Goal: Information Seeking & Learning: Check status

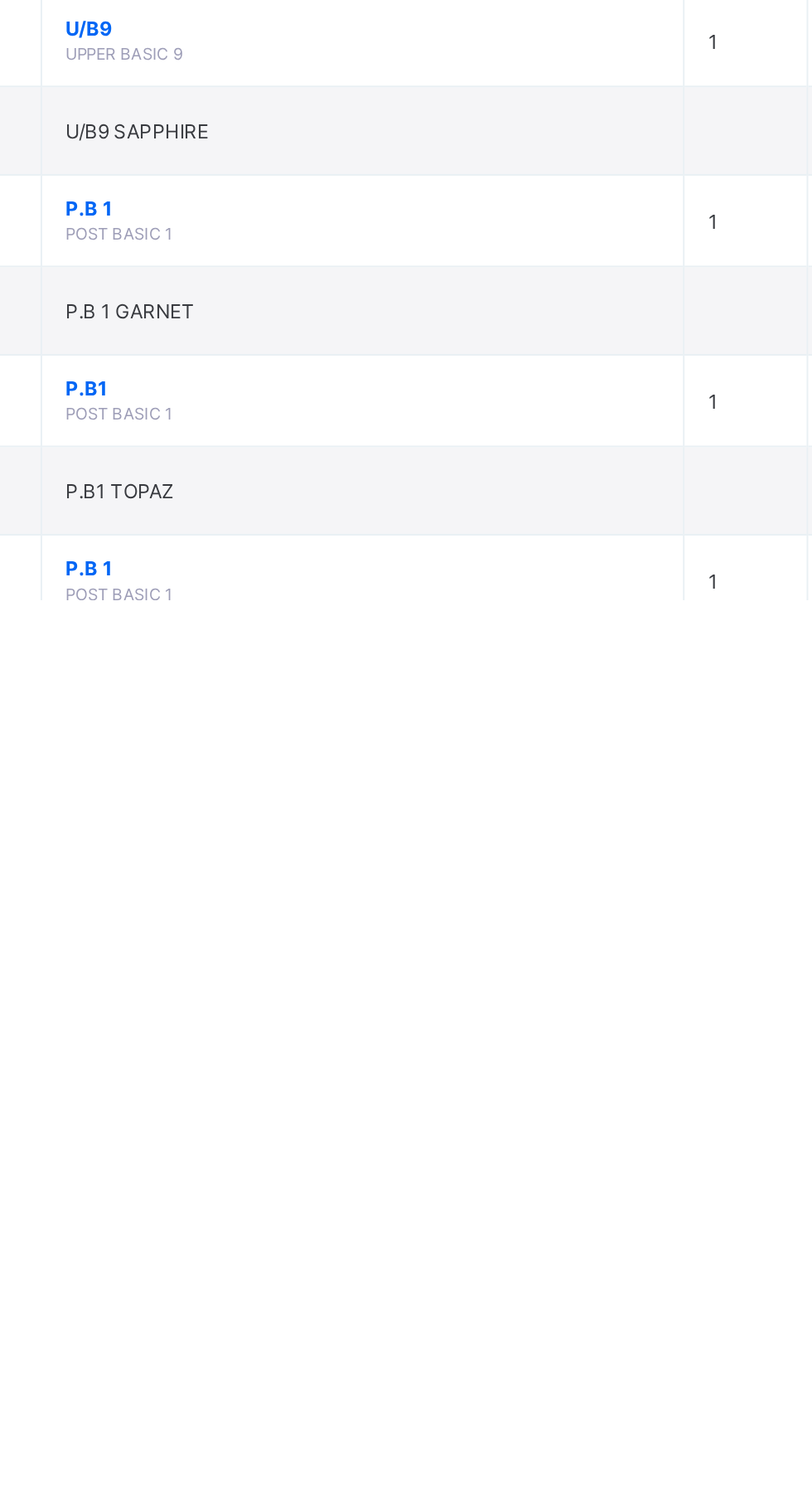
scroll to position [664, 0]
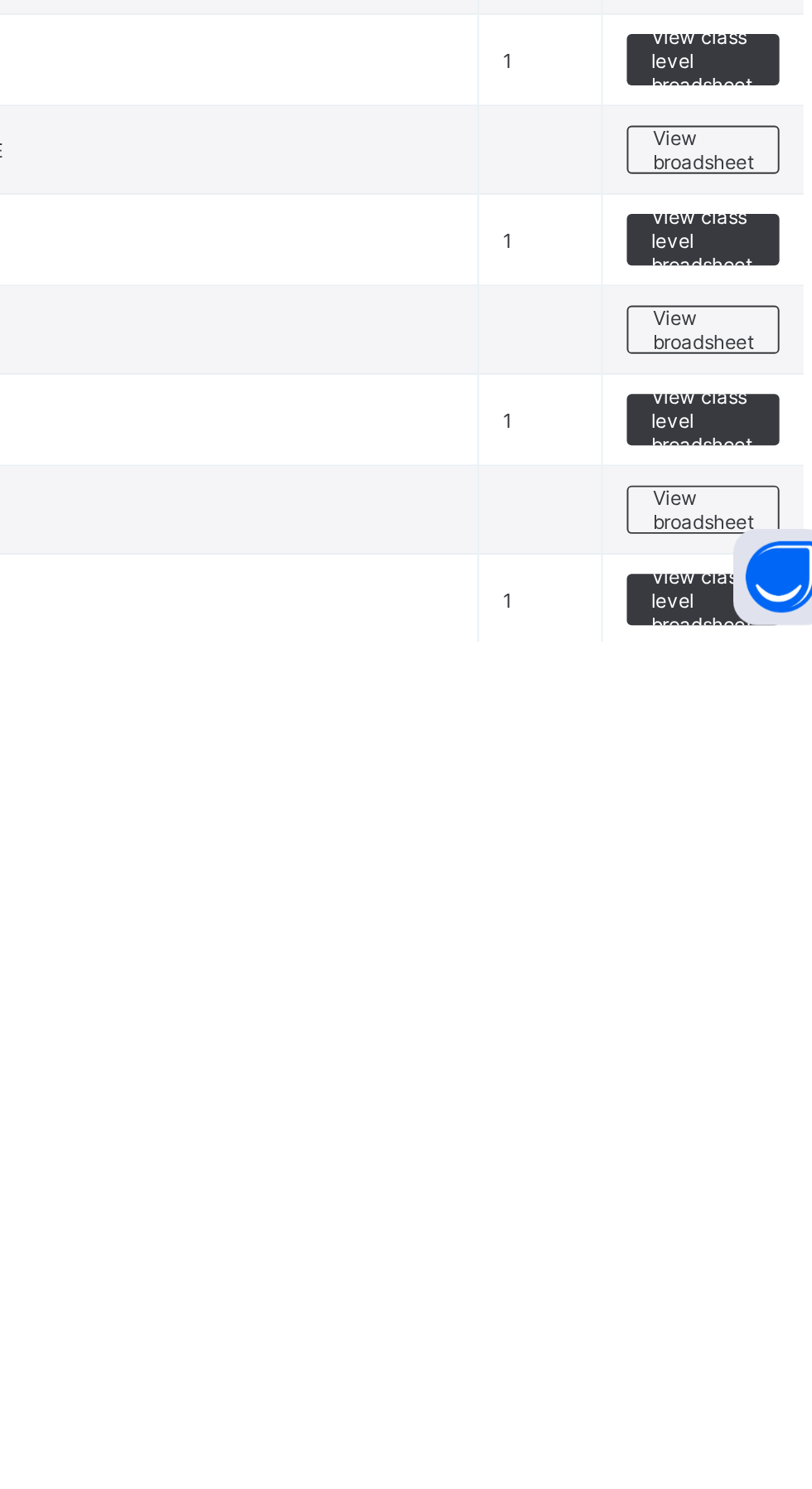
click at [731, 1488] on span "View broadsheet" at bounding box center [730, 1514] width 52 height 25
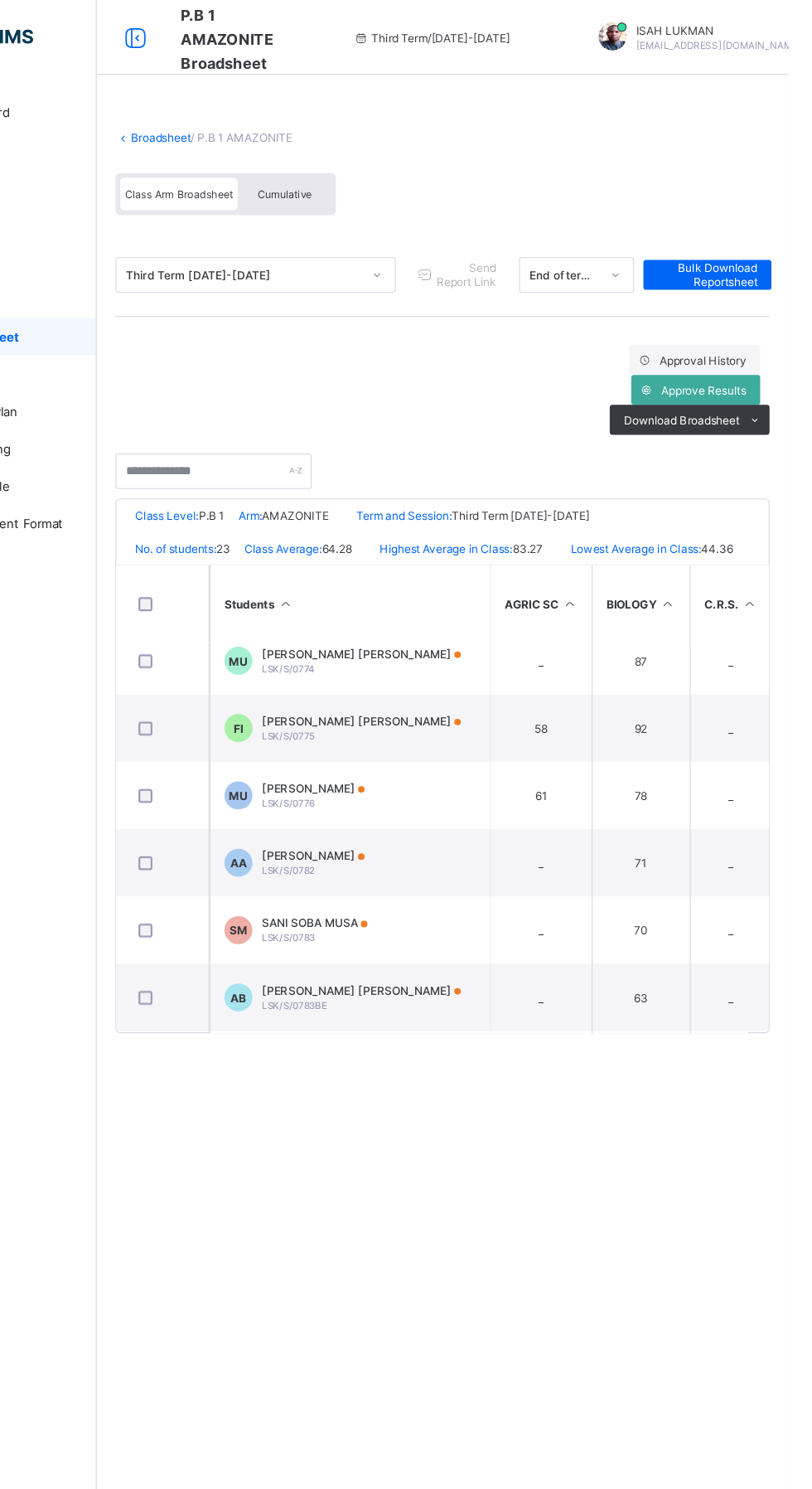
scroll to position [554, 0]
click at [324, 701] on div "MU" at bounding box center [325, 703] width 25 height 25
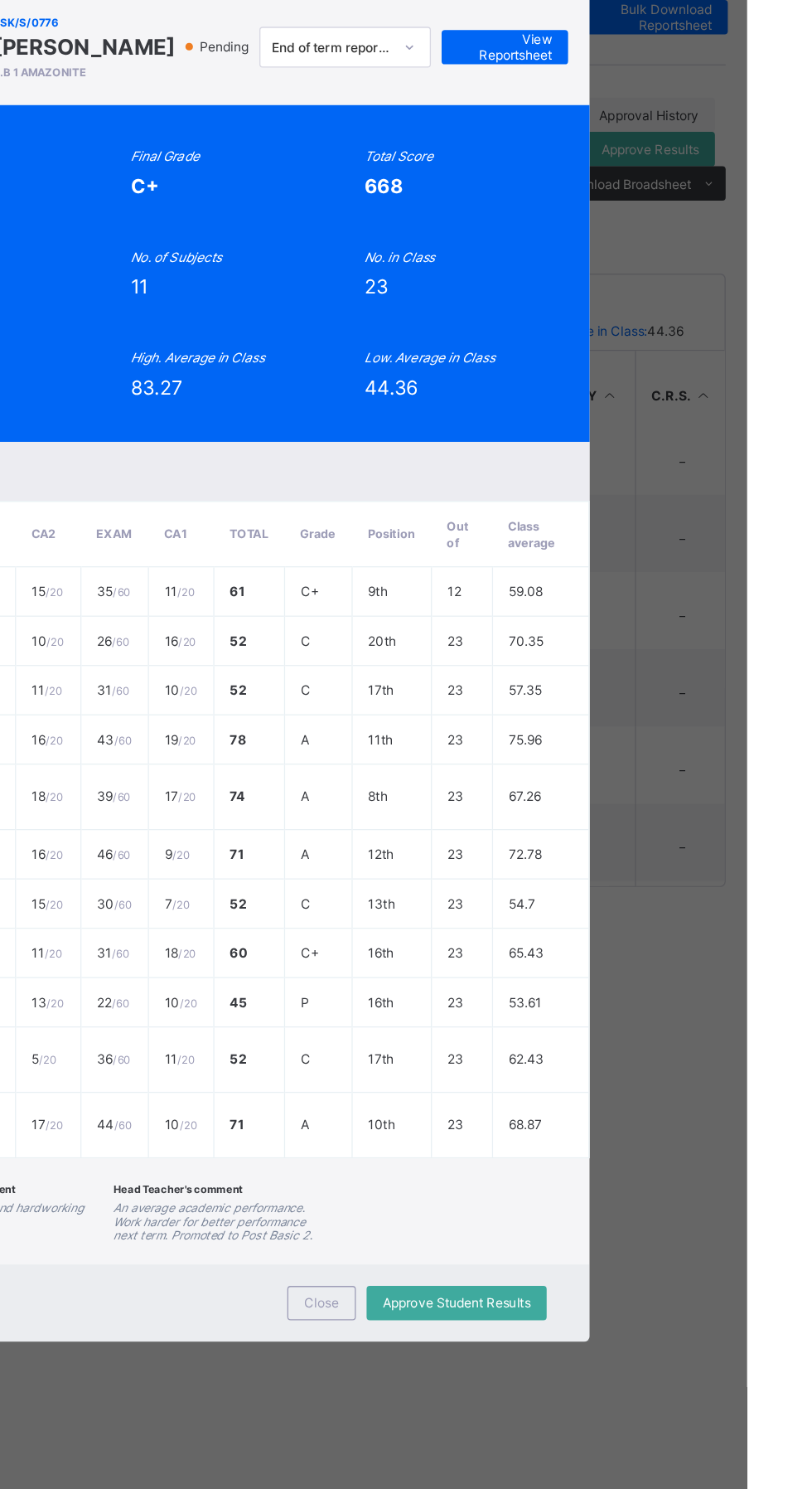
click at [661, 280] on span "View Reportsheet" at bounding box center [624, 267] width 73 height 25
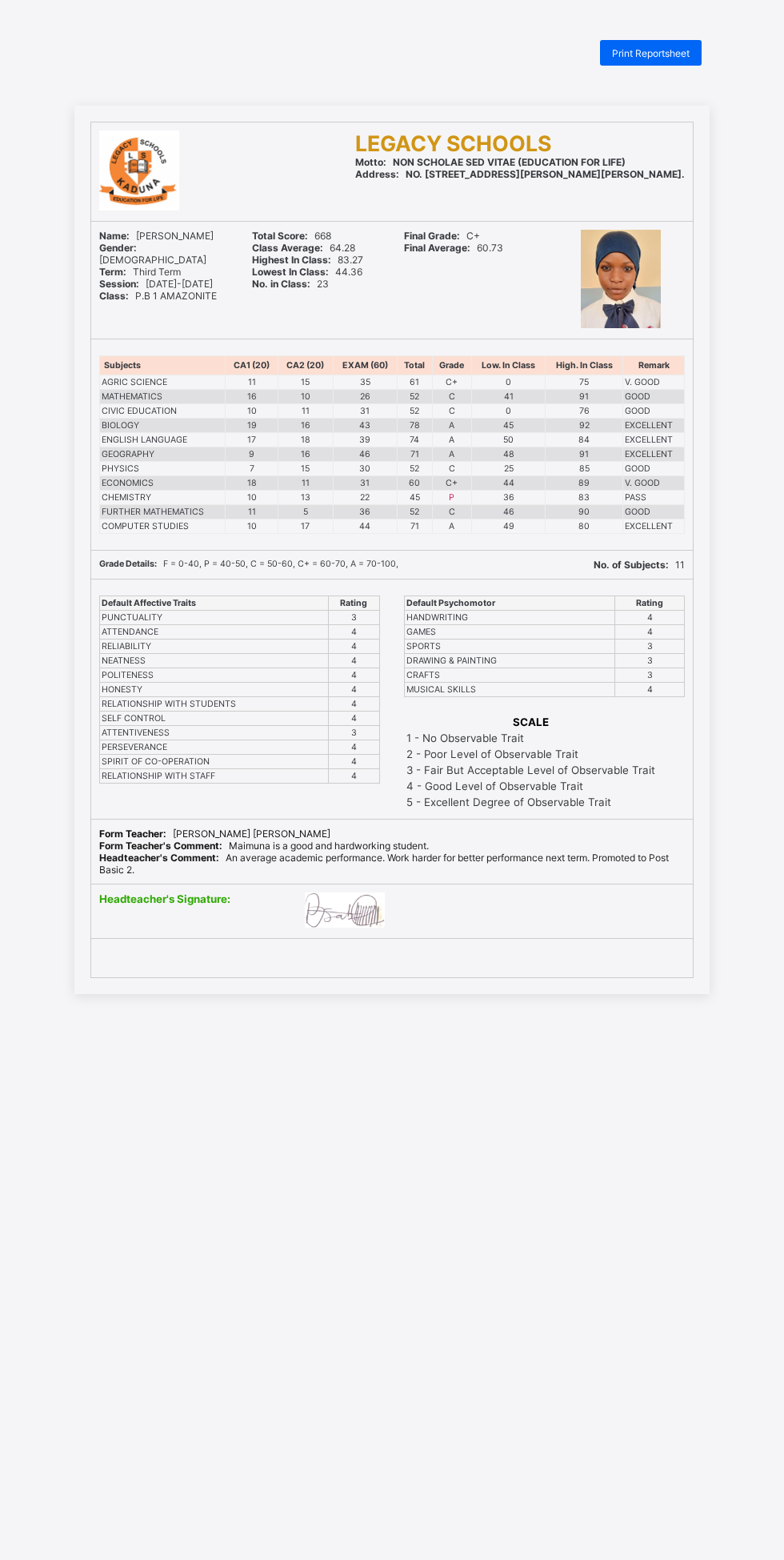
click at [666, 53] on span "Print Reportsheet" at bounding box center [651, 53] width 78 height 12
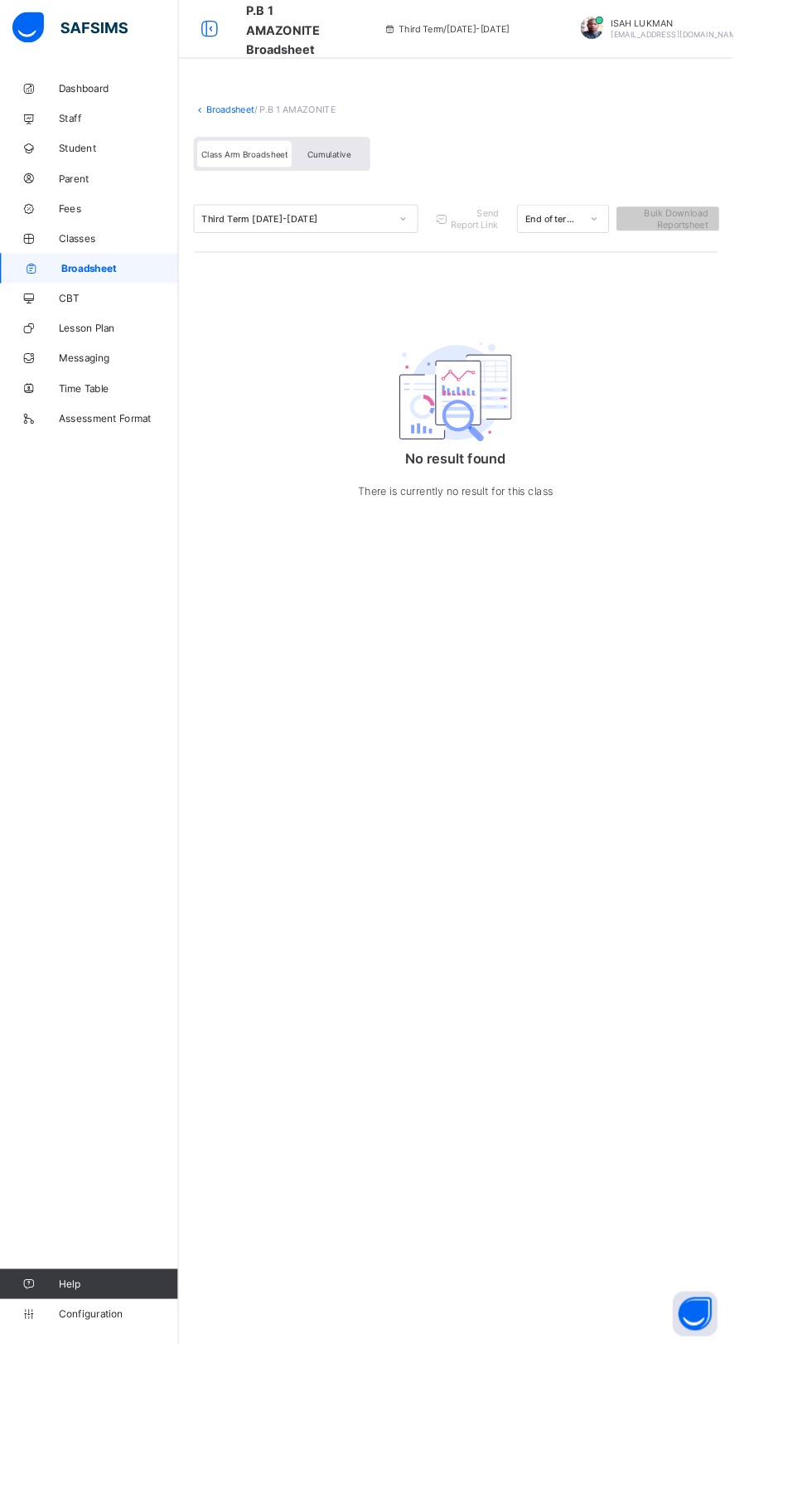
click at [149, 298] on span "Broadsheet" at bounding box center [133, 298] width 130 height 13
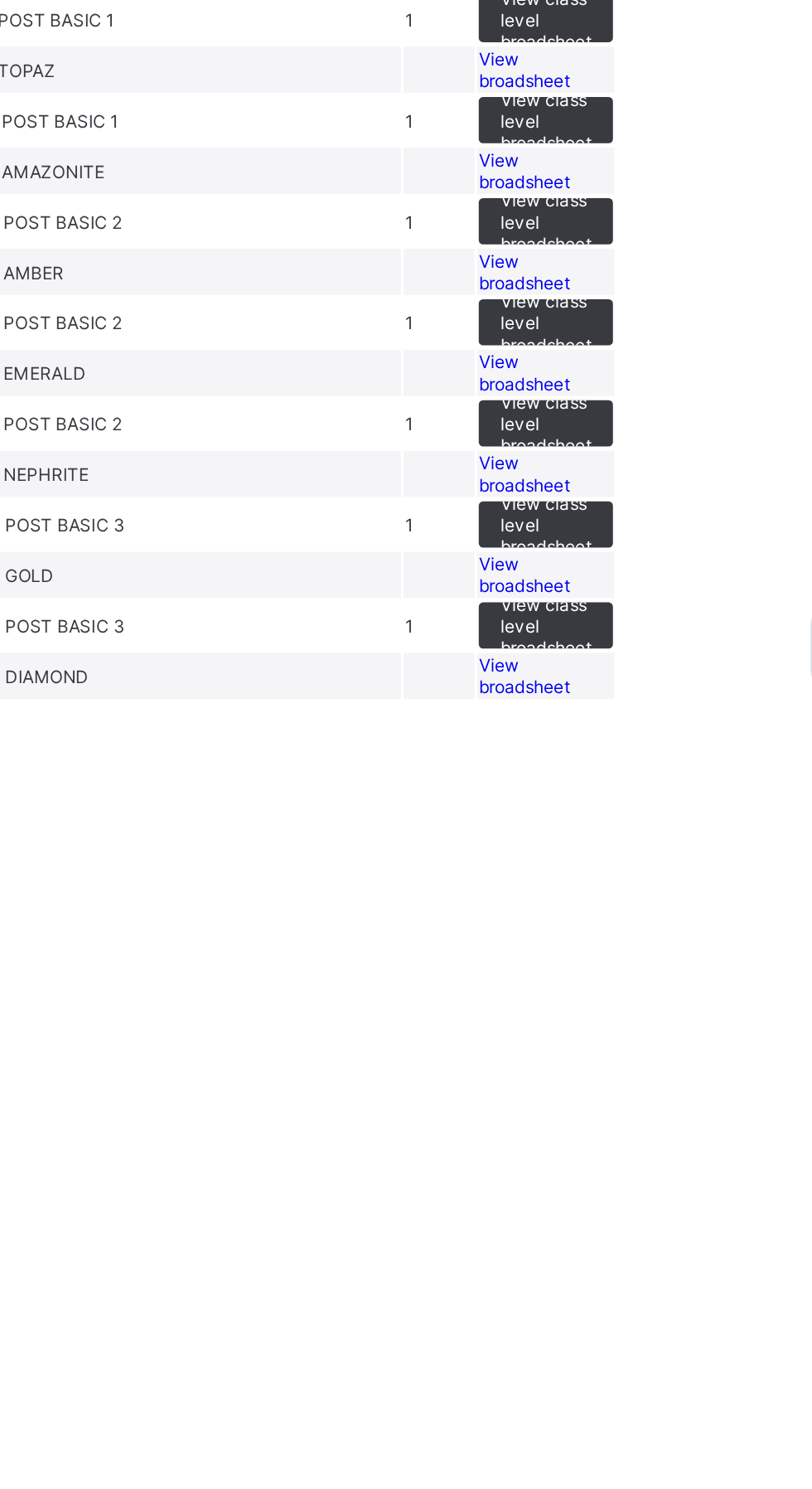
scroll to position [692, 0]
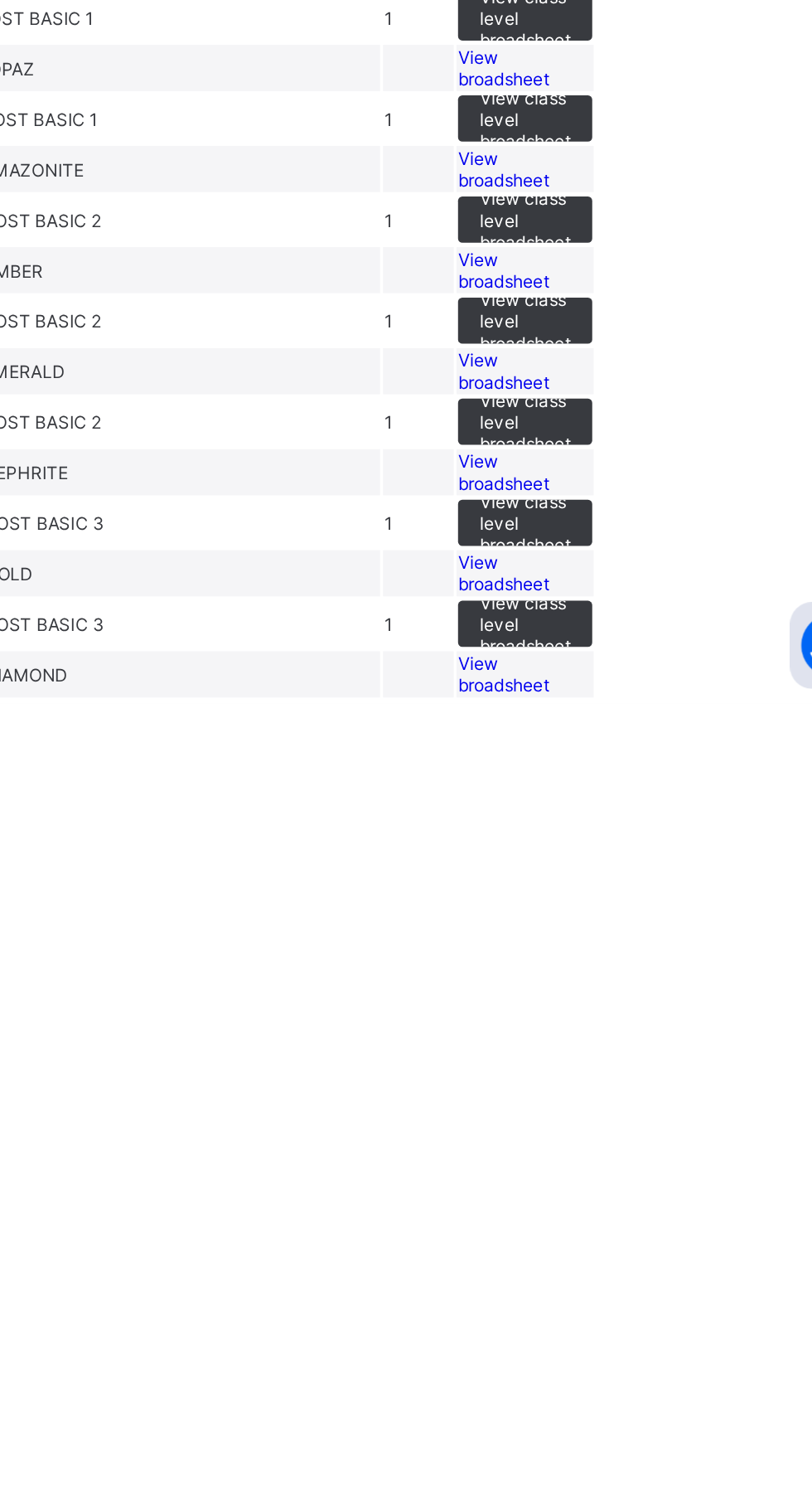
click at [608, 1253] on span "View broadsheet" at bounding box center [581, 1240] width 52 height 25
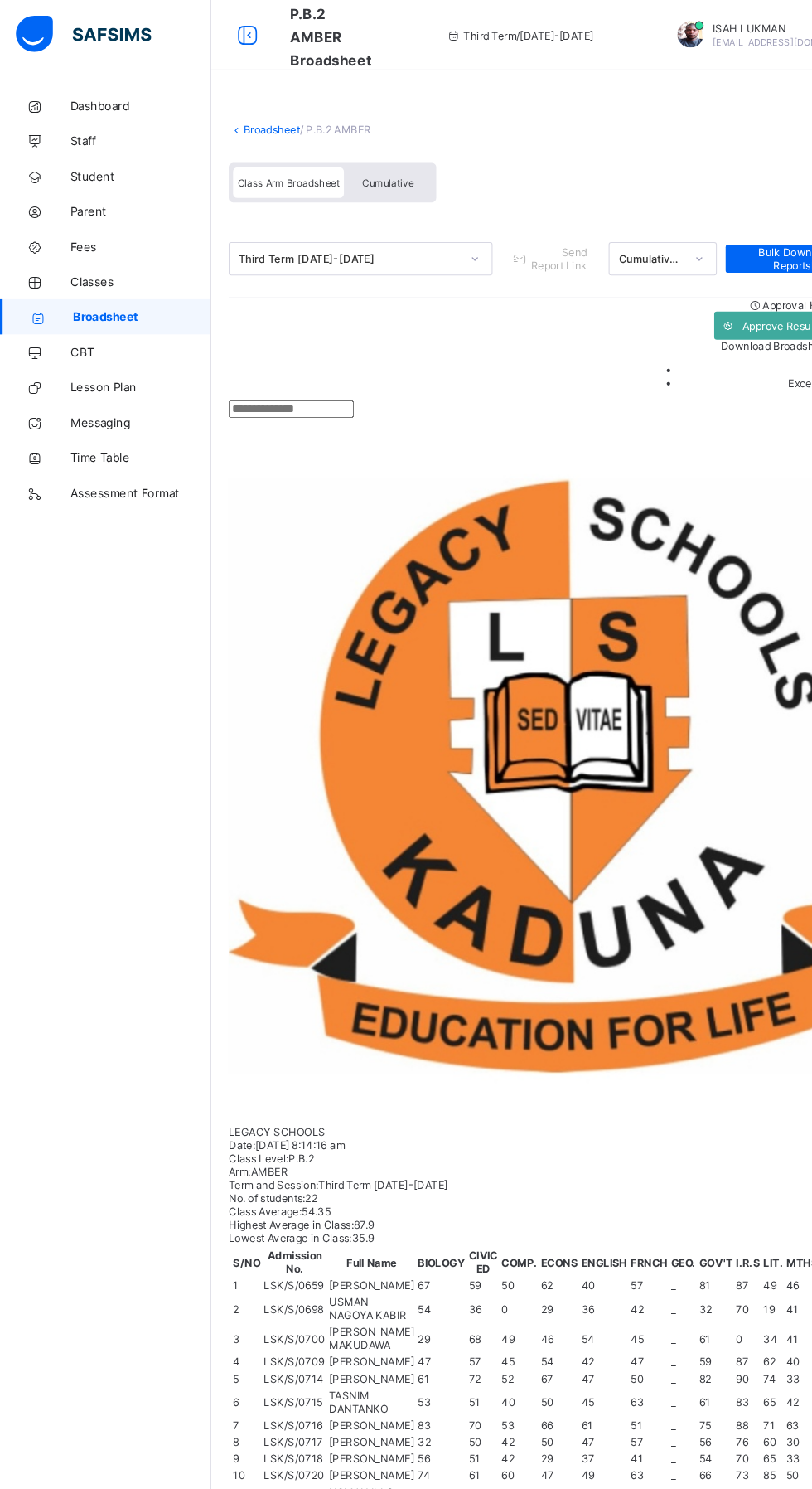
click at [137, 291] on span "Broadsheet" at bounding box center [133, 298] width 130 height 13
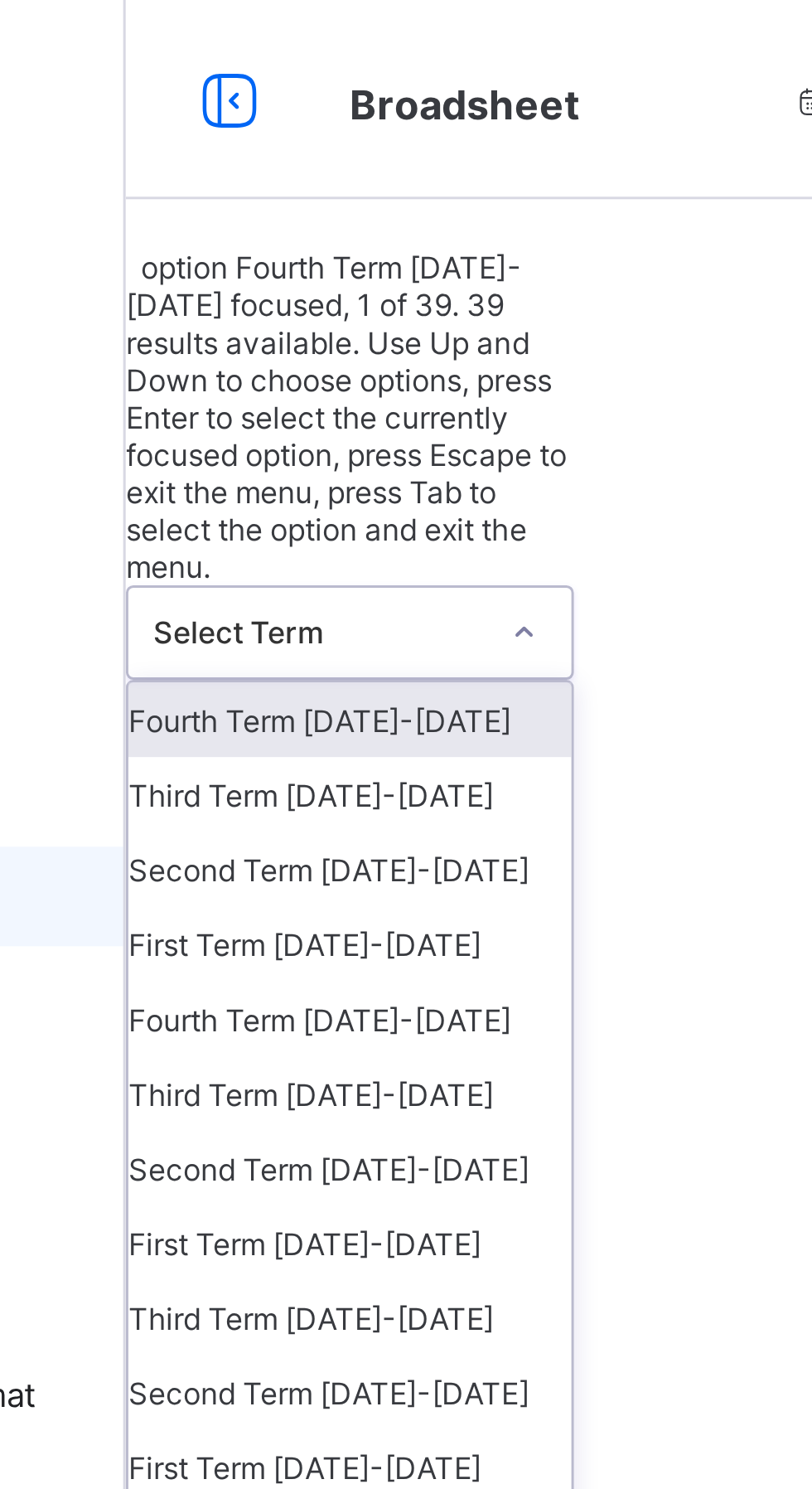
scroll to position [46, 0]
click at [316, 352] on div "Third Term 2023-2024" at bounding box center [274, 364] width 147 height 25
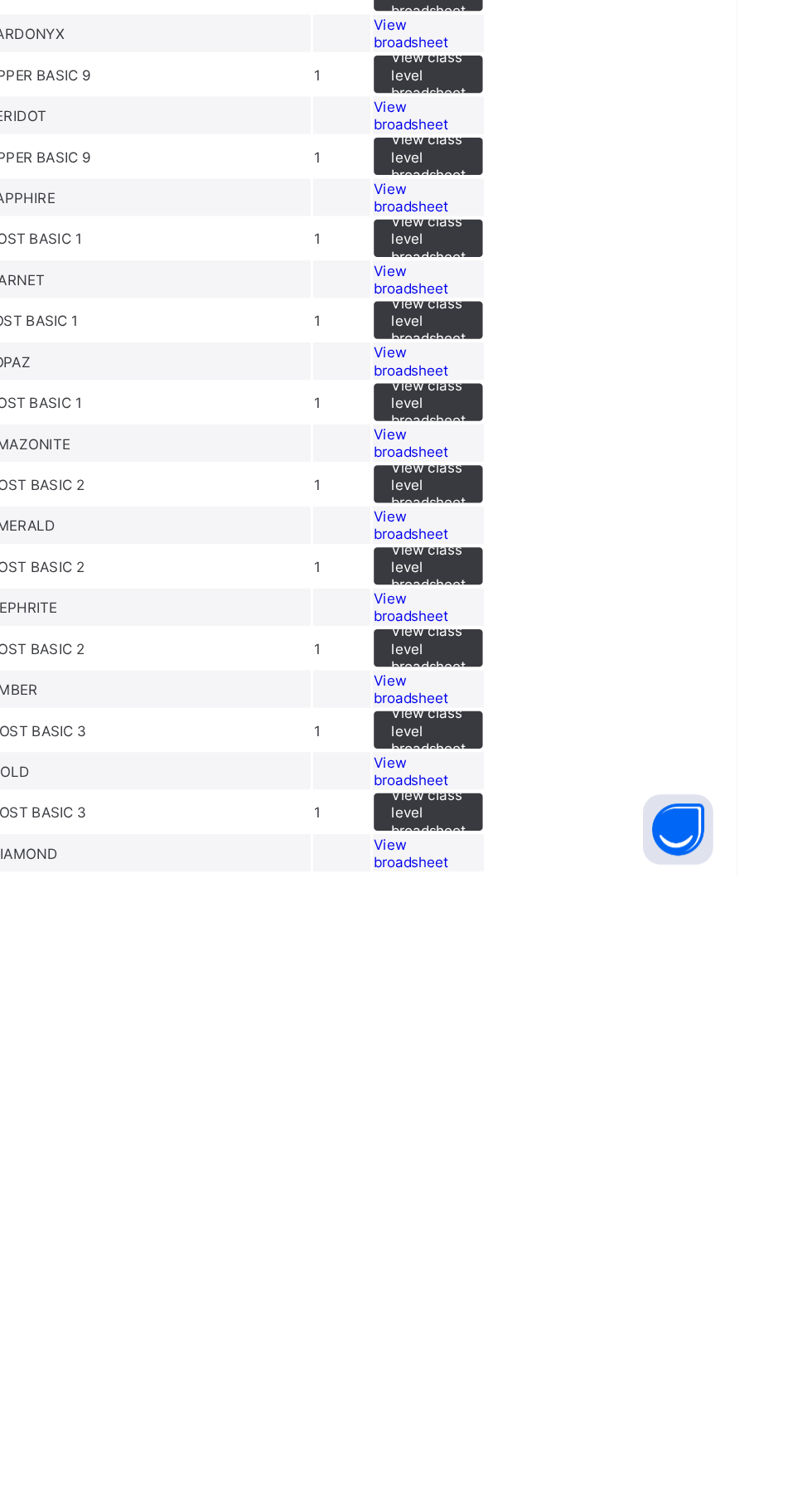
scroll to position [659, 0]
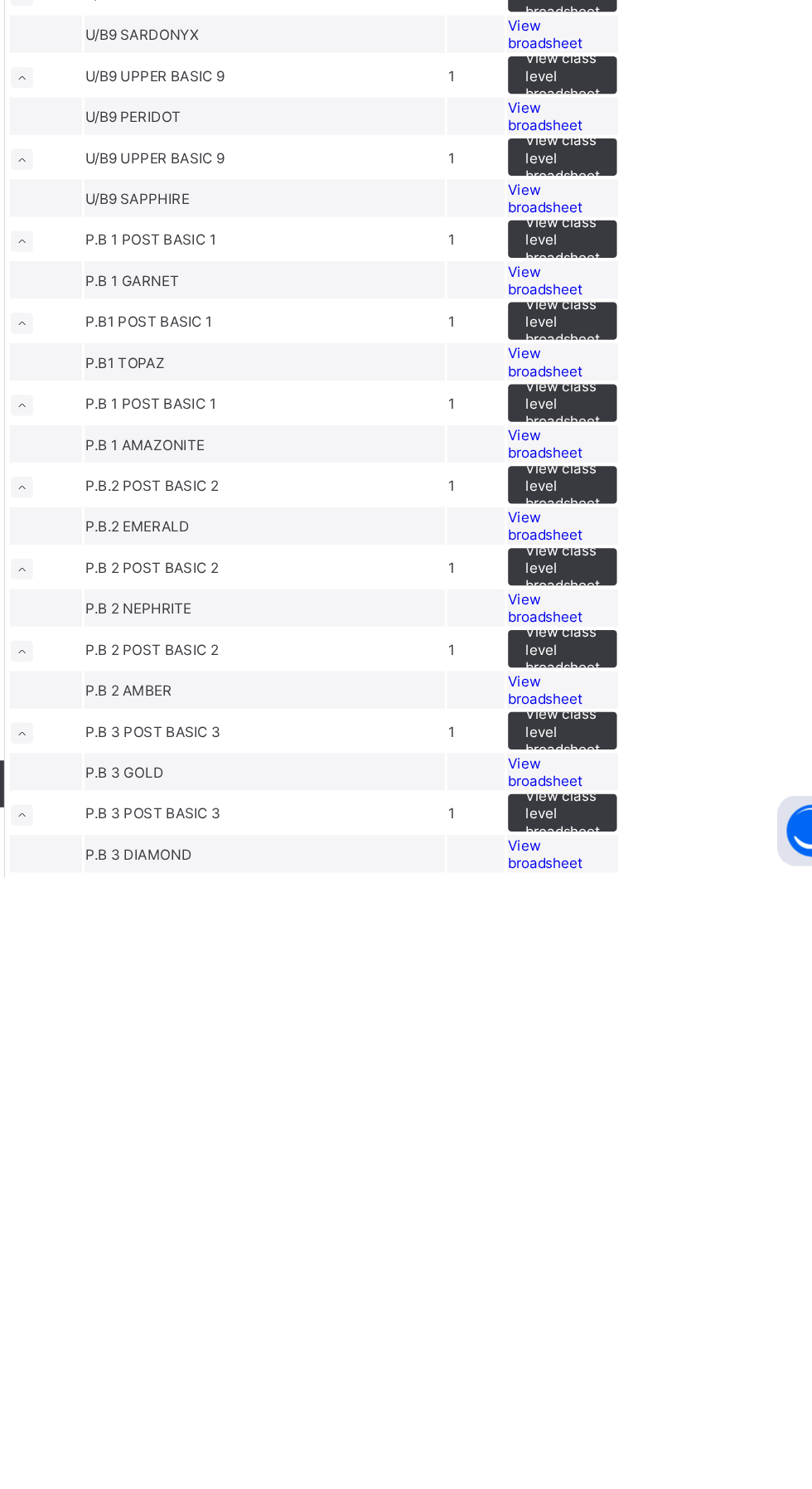
click at [608, 1253] on span "View broadsheet" at bounding box center [581, 1240] width 52 height 25
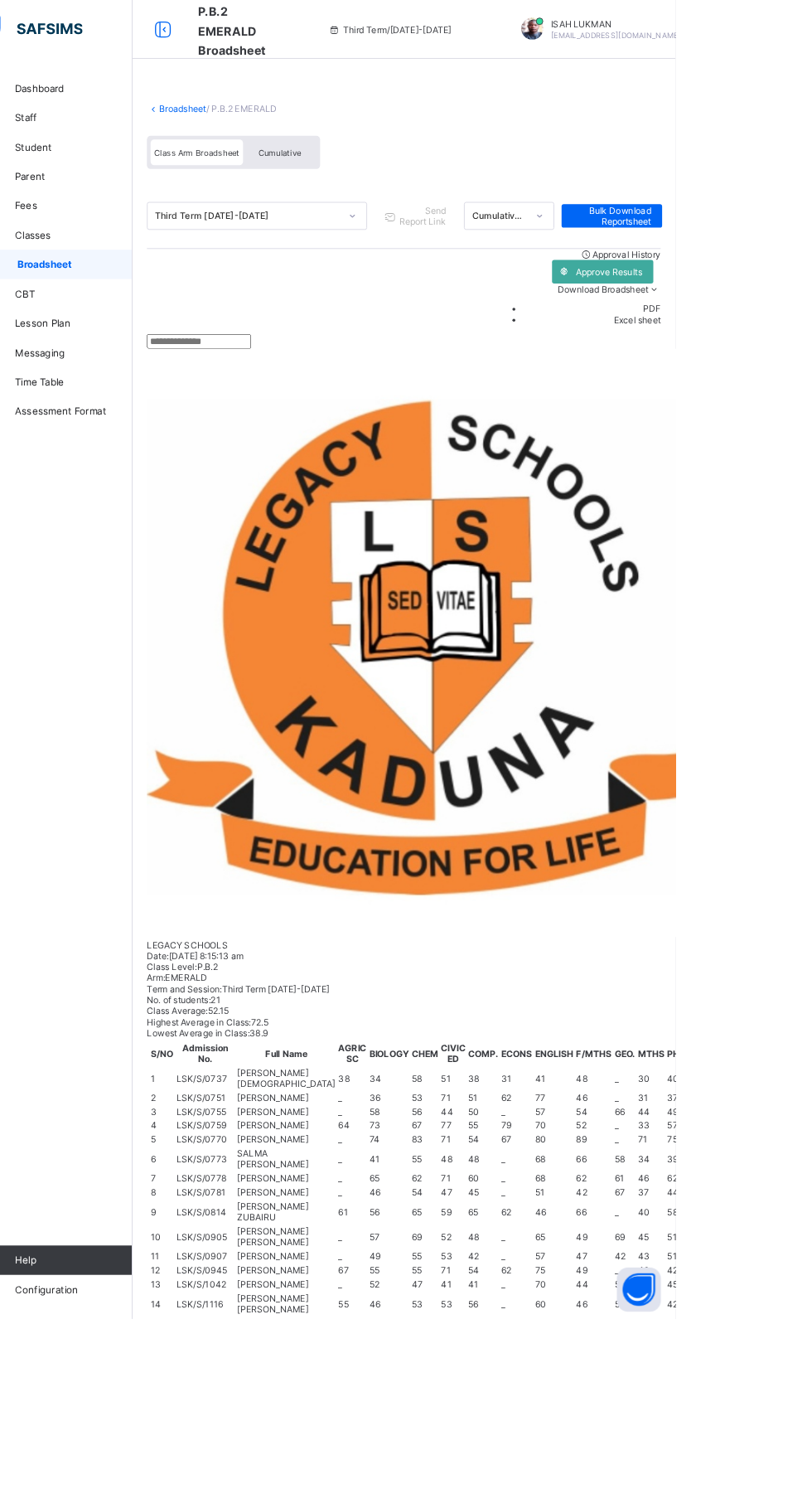
scroll to position [0, 5]
click at [245, 121] on link "Broadsheet" at bounding box center [255, 122] width 53 height 13
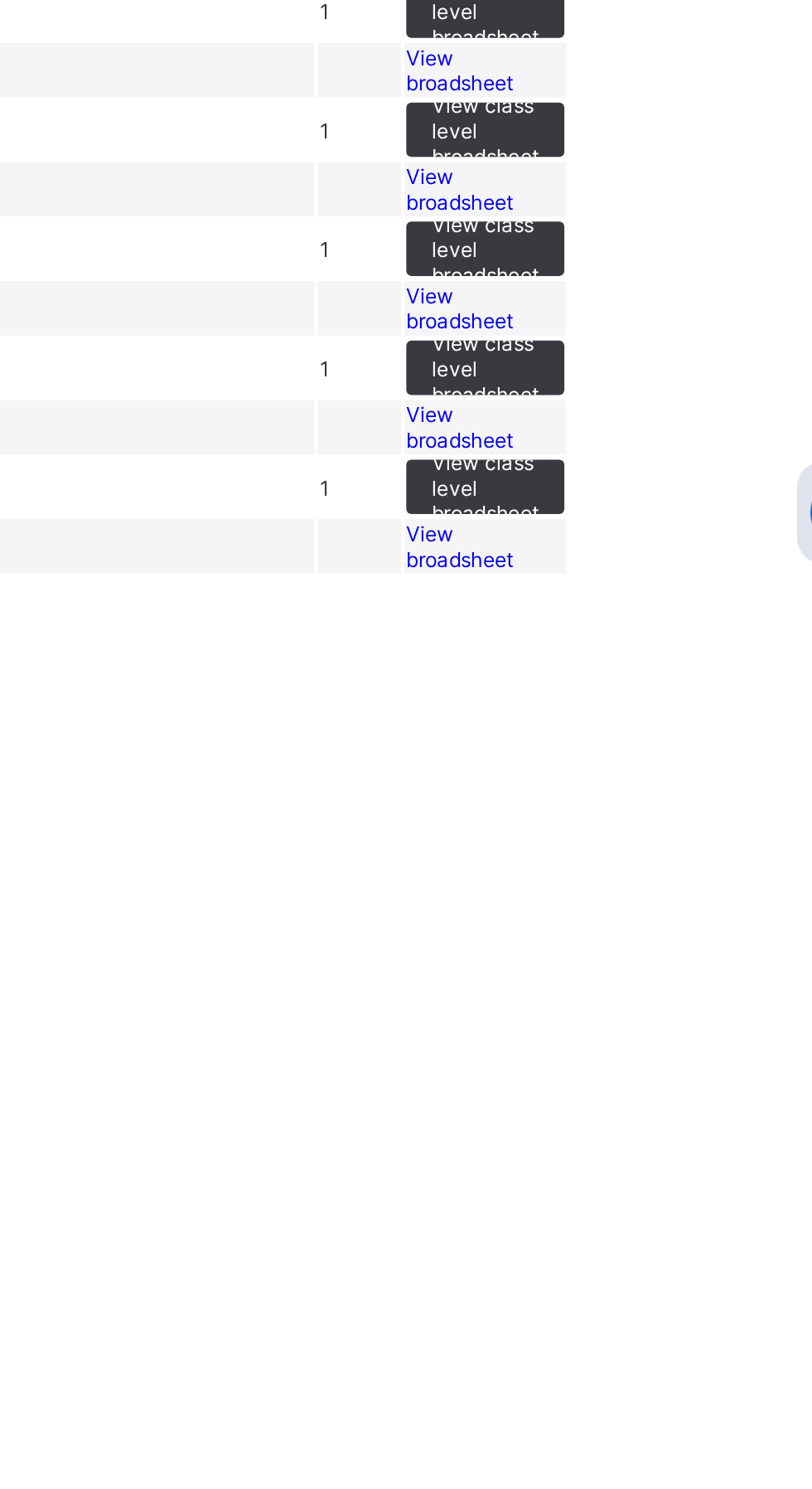
scroll to position [692, 0]
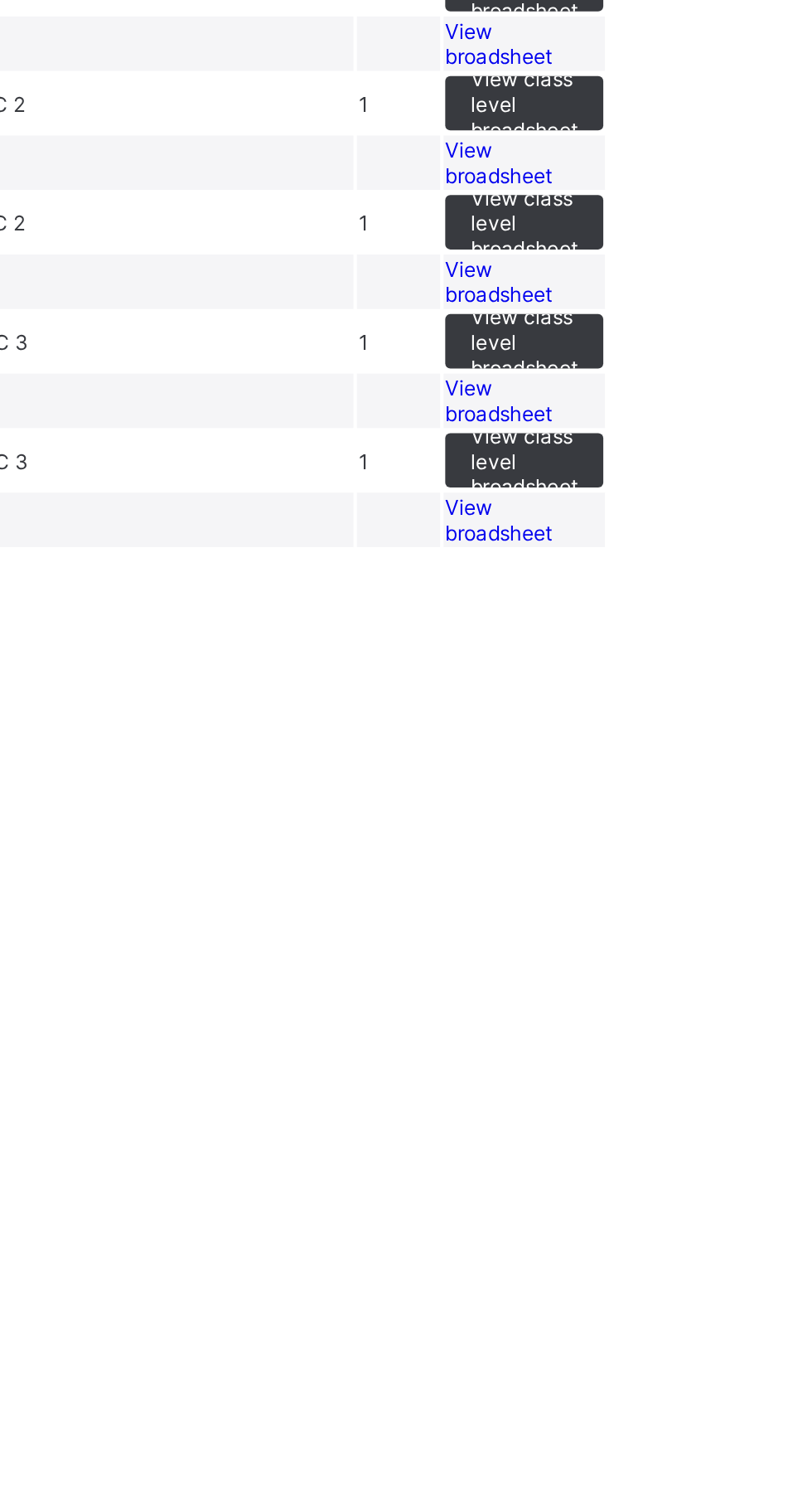
click at [608, 1311] on span "View broadsheet" at bounding box center [581, 1298] width 52 height 25
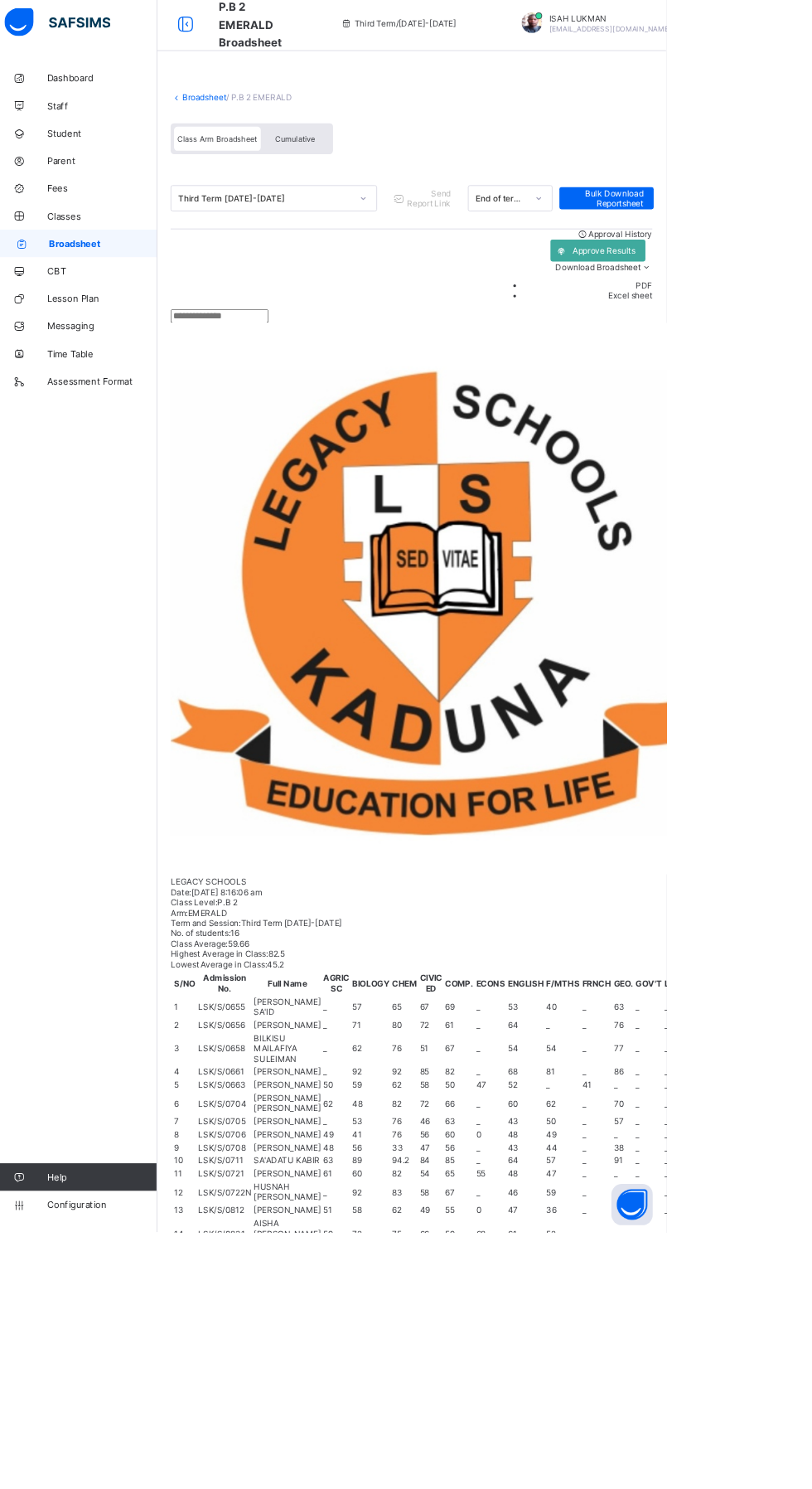
click at [232, 121] on link "Broadsheet" at bounding box center [255, 122] width 53 height 13
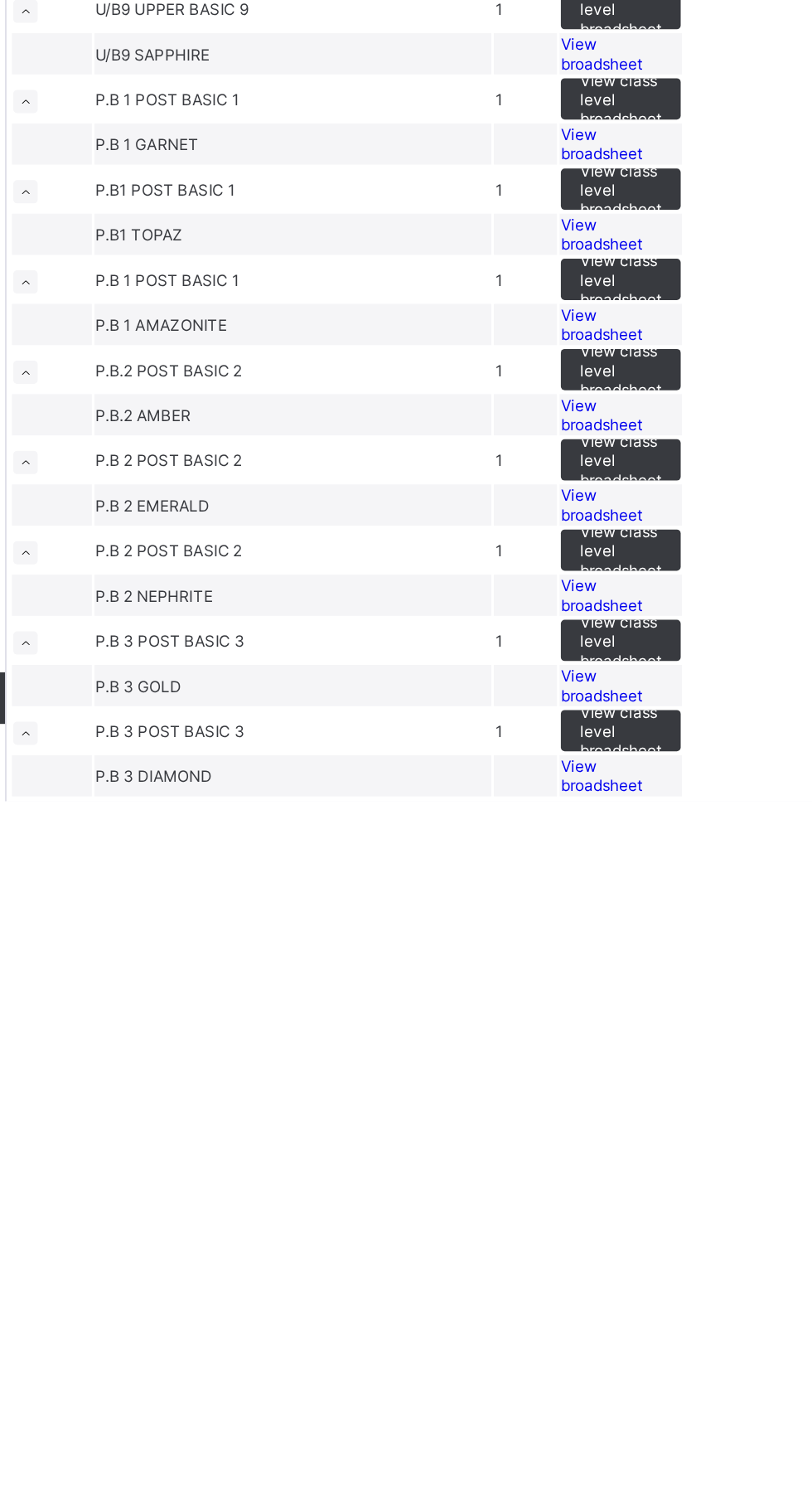
scroll to position [692, 0]
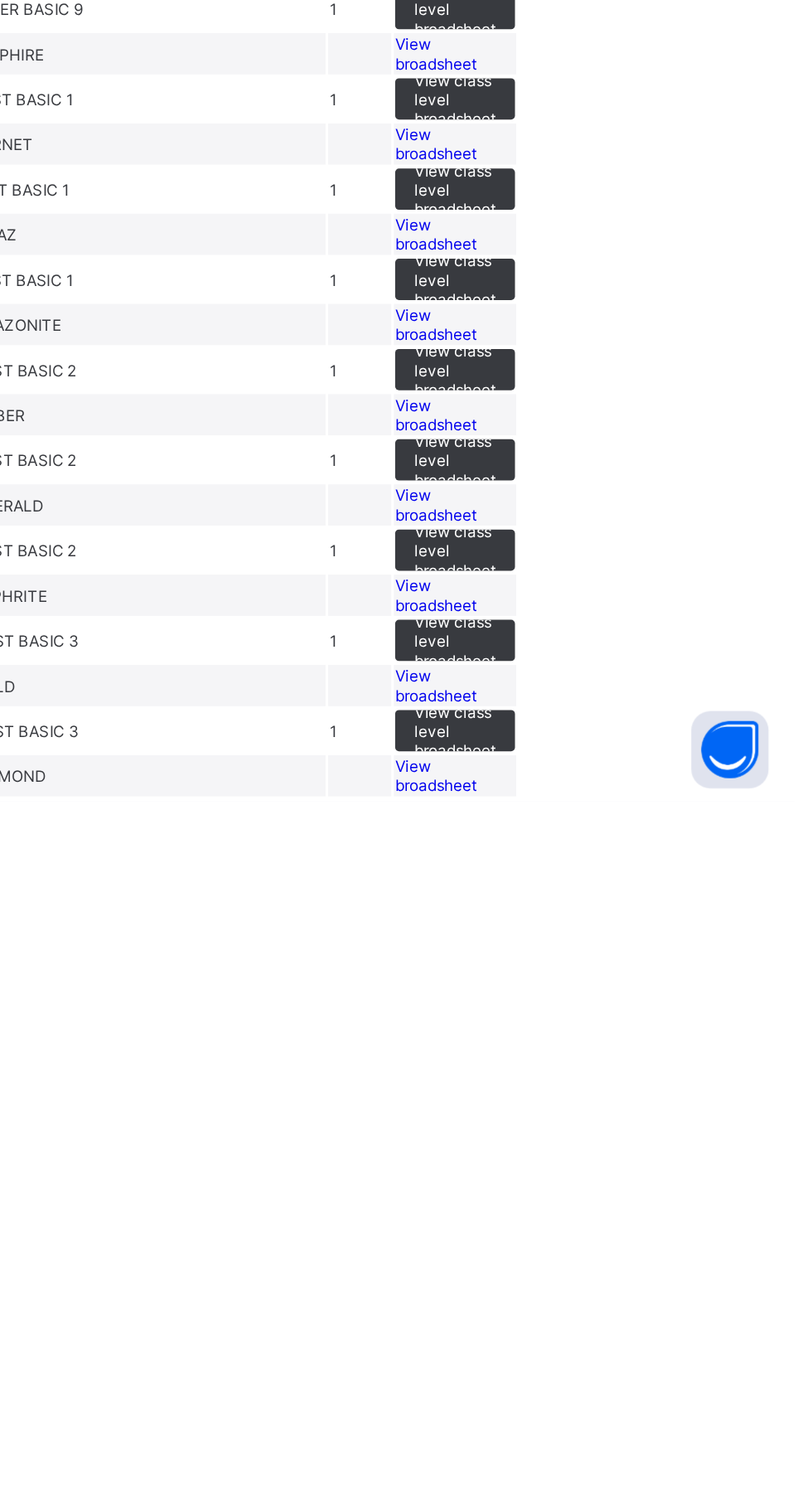
click at [608, 1368] on span "View broadsheet" at bounding box center [581, 1356] width 52 height 25
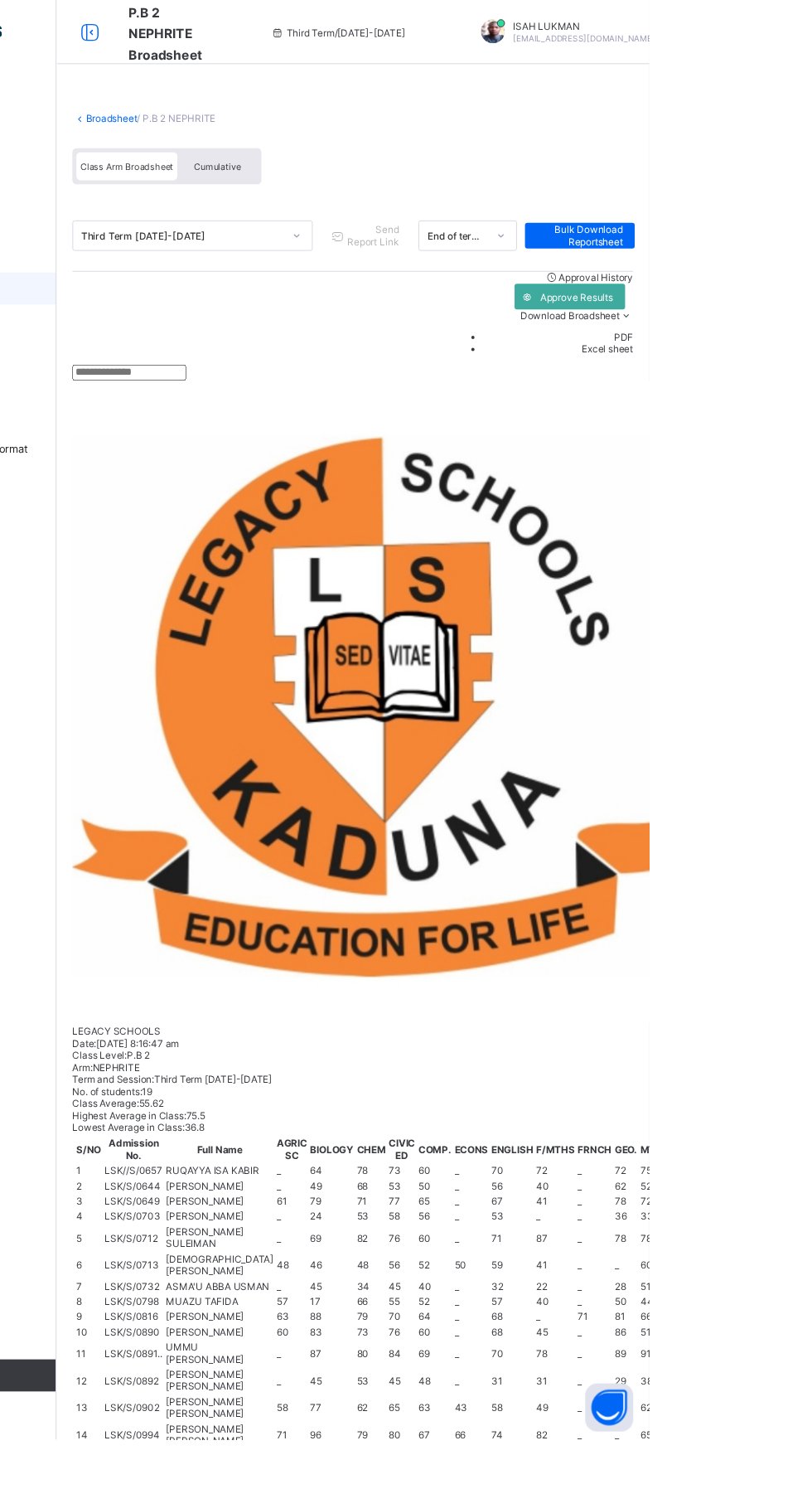
click at [236, 124] on link "Broadsheet" at bounding box center [255, 122] width 53 height 13
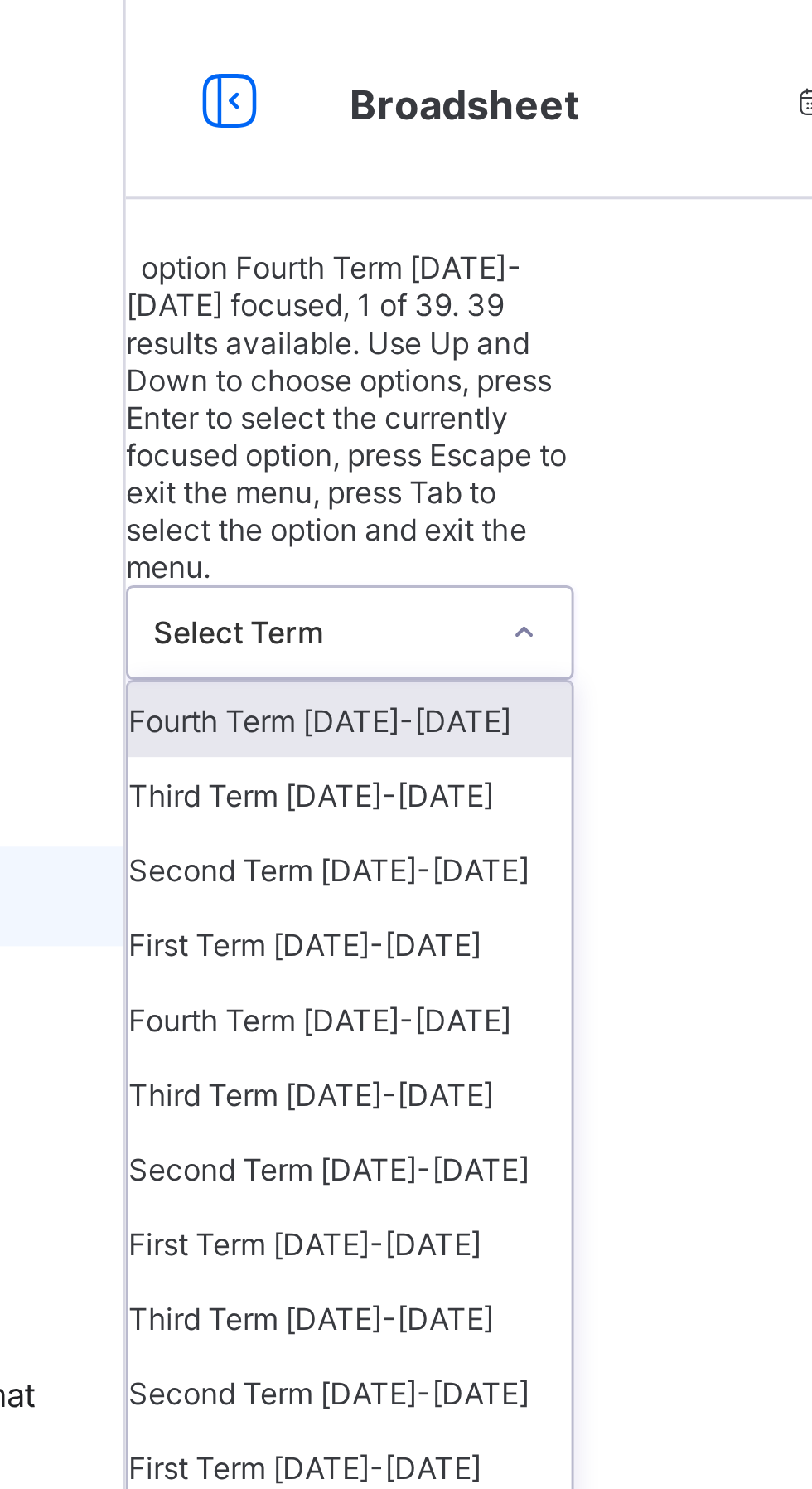
scroll to position [86, 0]
click at [317, 352] on div "Third Term 2023-2024" at bounding box center [274, 364] width 147 height 25
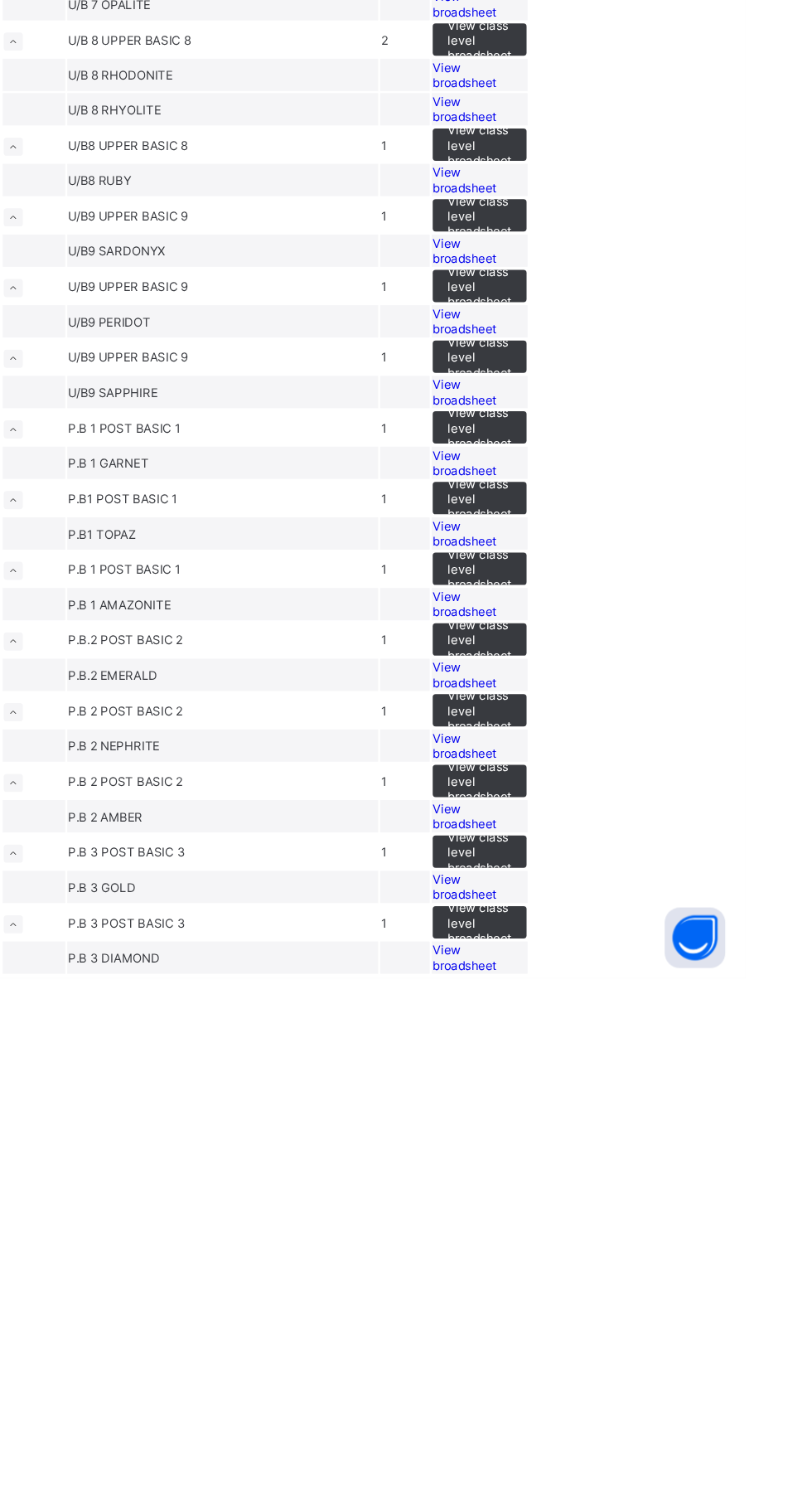
scroll to position [659, 0]
click at [608, 1311] on span "View broadsheet" at bounding box center [581, 1298] width 52 height 25
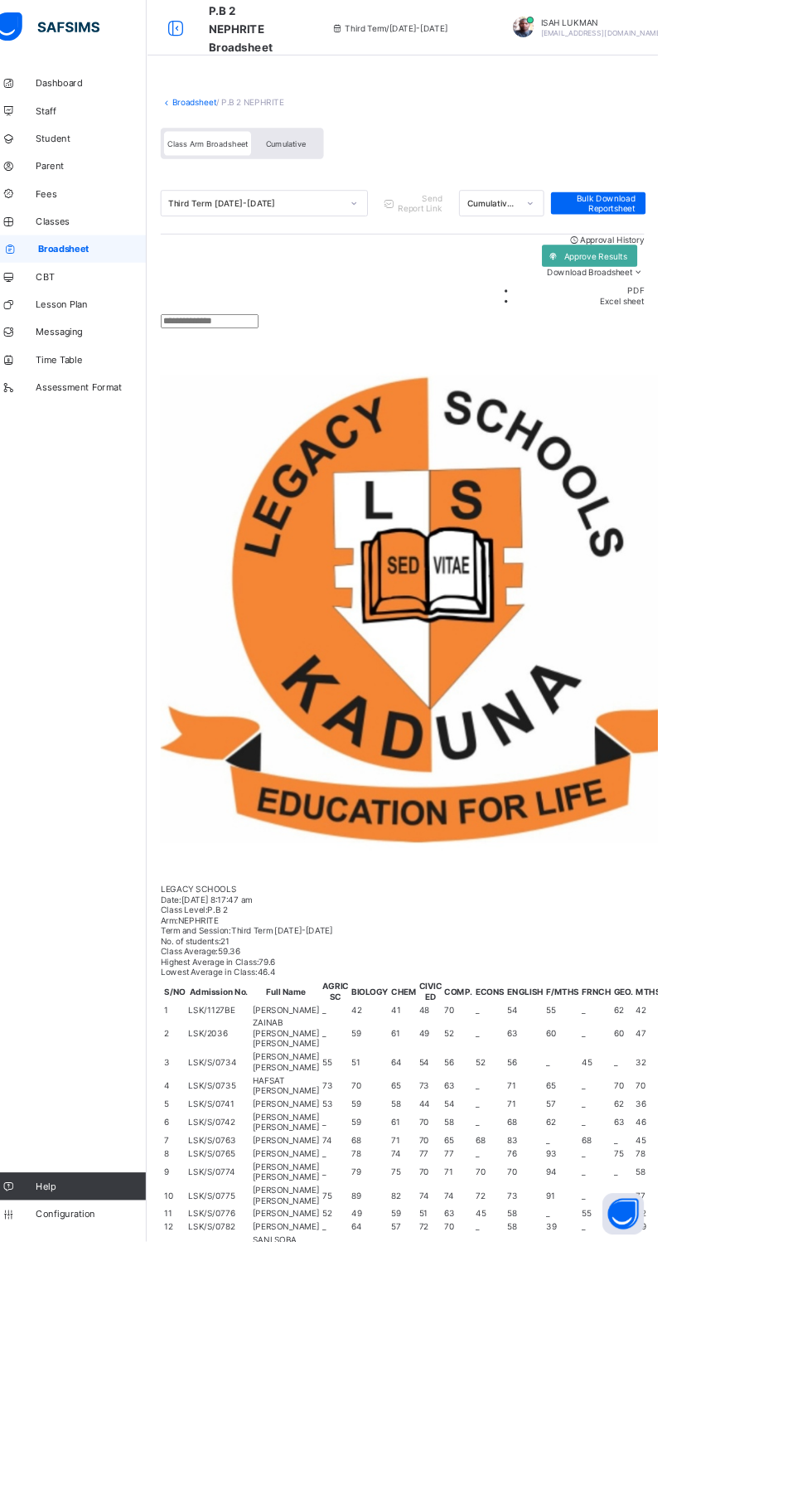
scroll to position [327, 0]
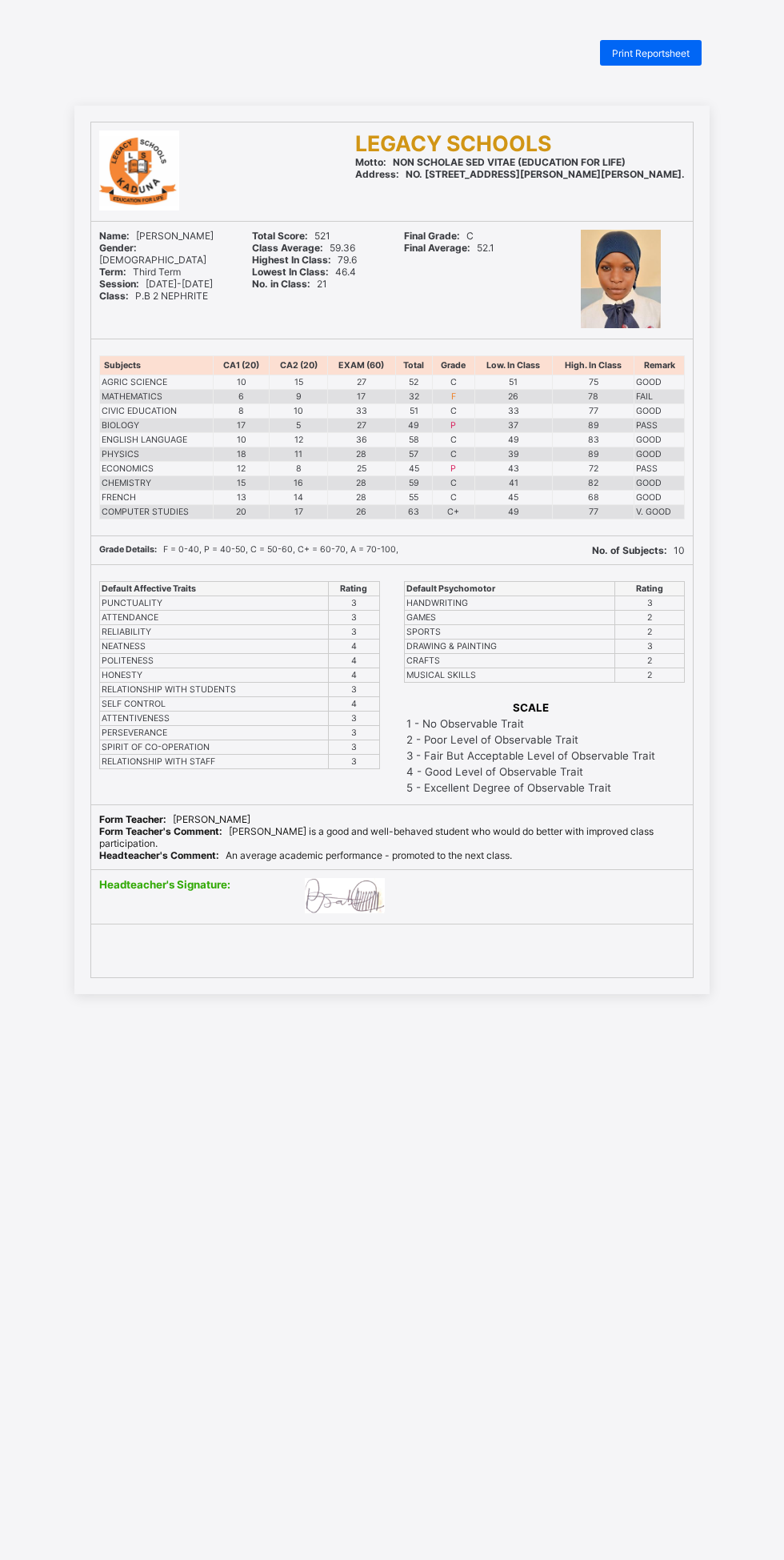
click at [661, 57] on span "Print Reportsheet" at bounding box center [651, 53] width 78 height 12
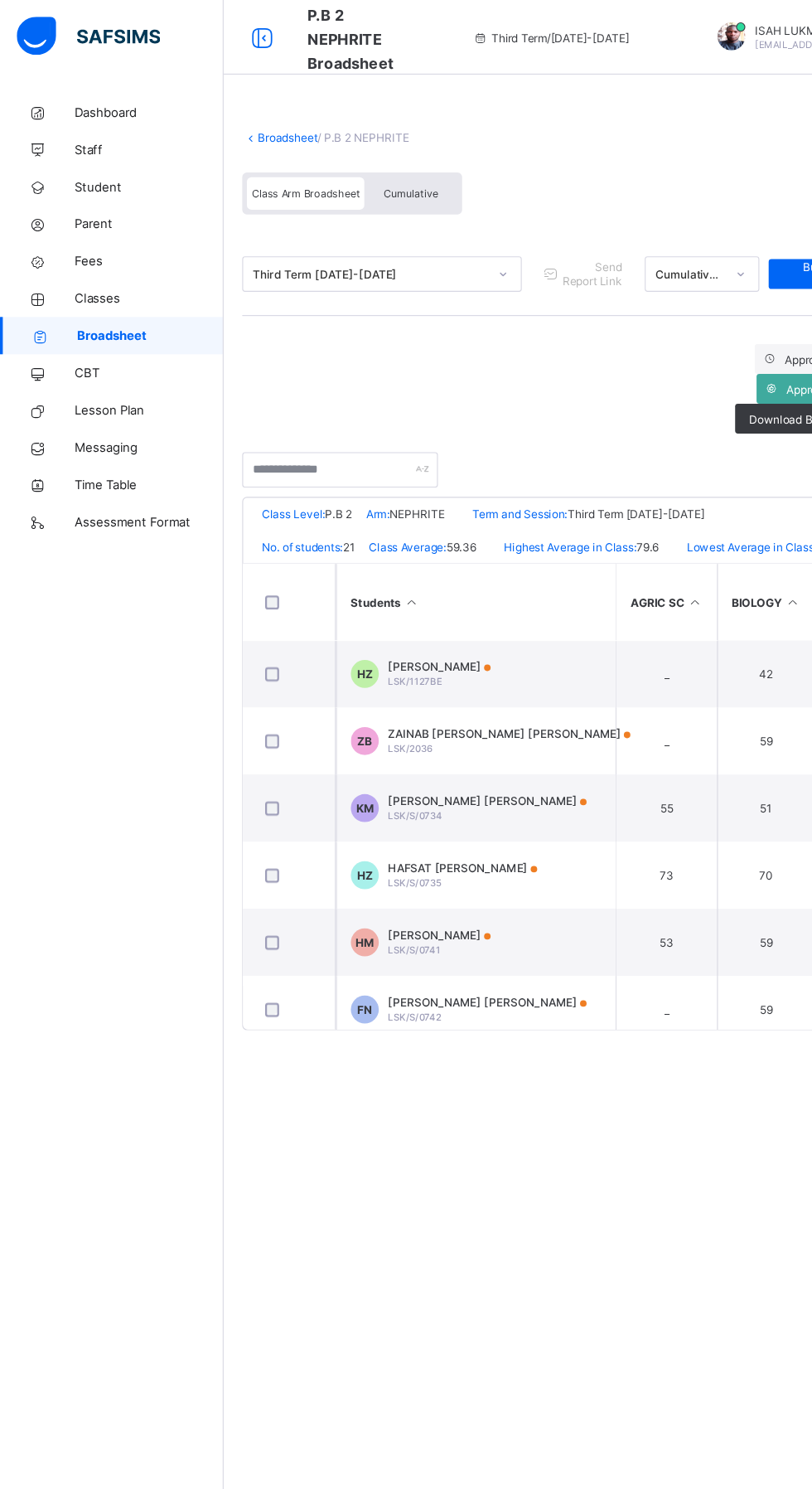
click at [126, 294] on span "Broadsheet" at bounding box center [133, 298] width 130 height 13
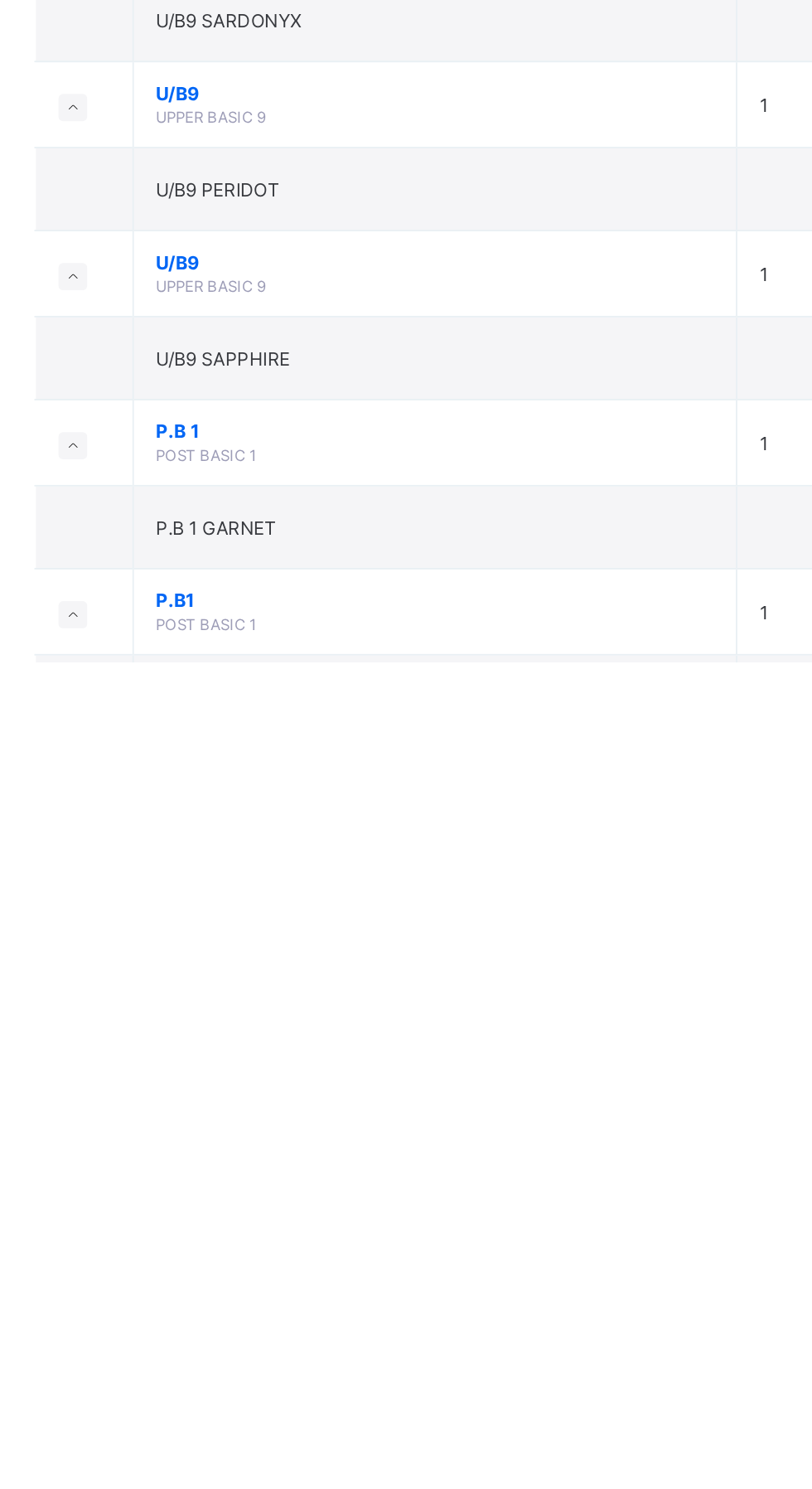
scroll to position [692, 0]
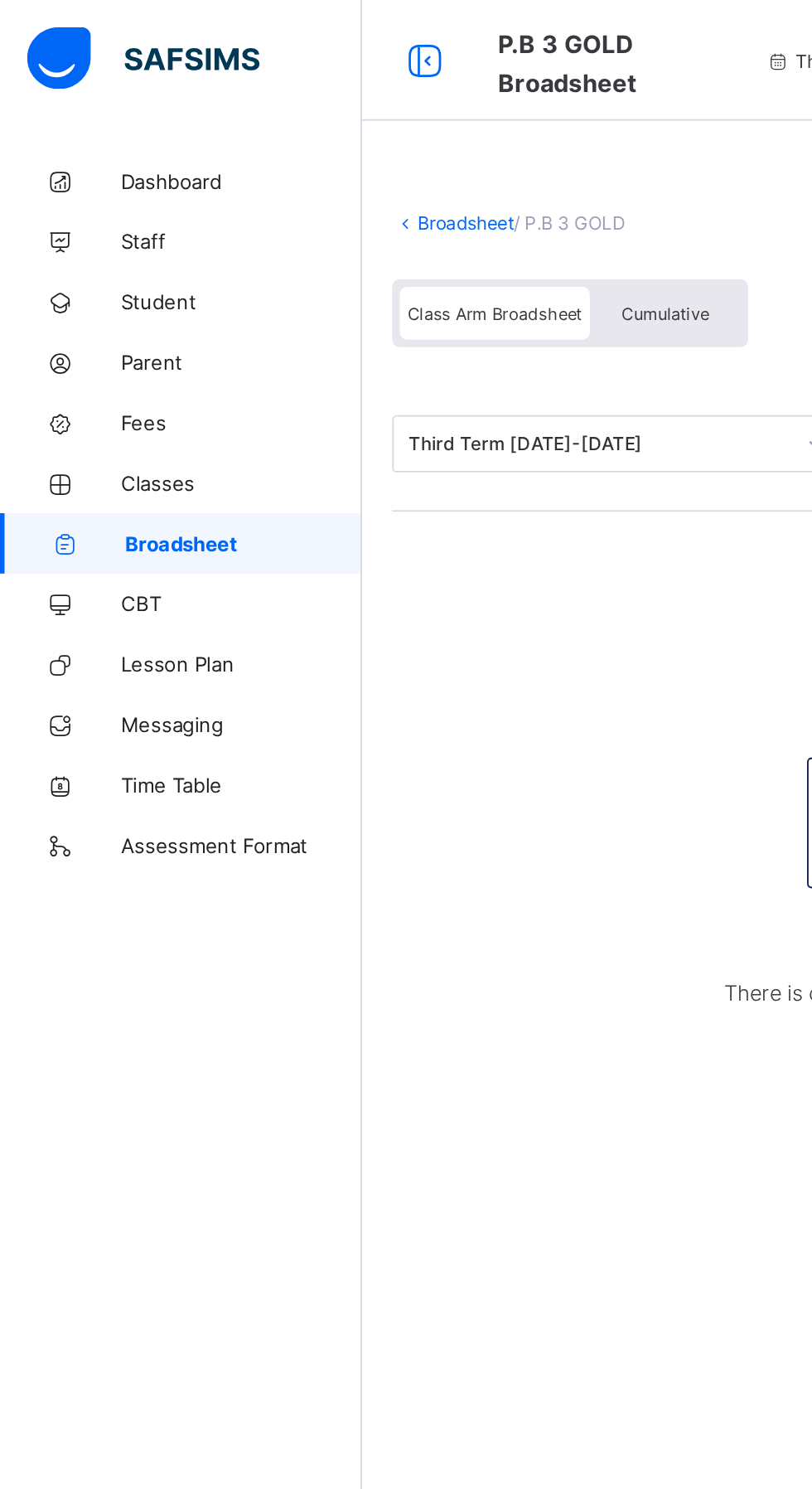
click at [234, 125] on link "Broadsheet" at bounding box center [255, 122] width 53 height 13
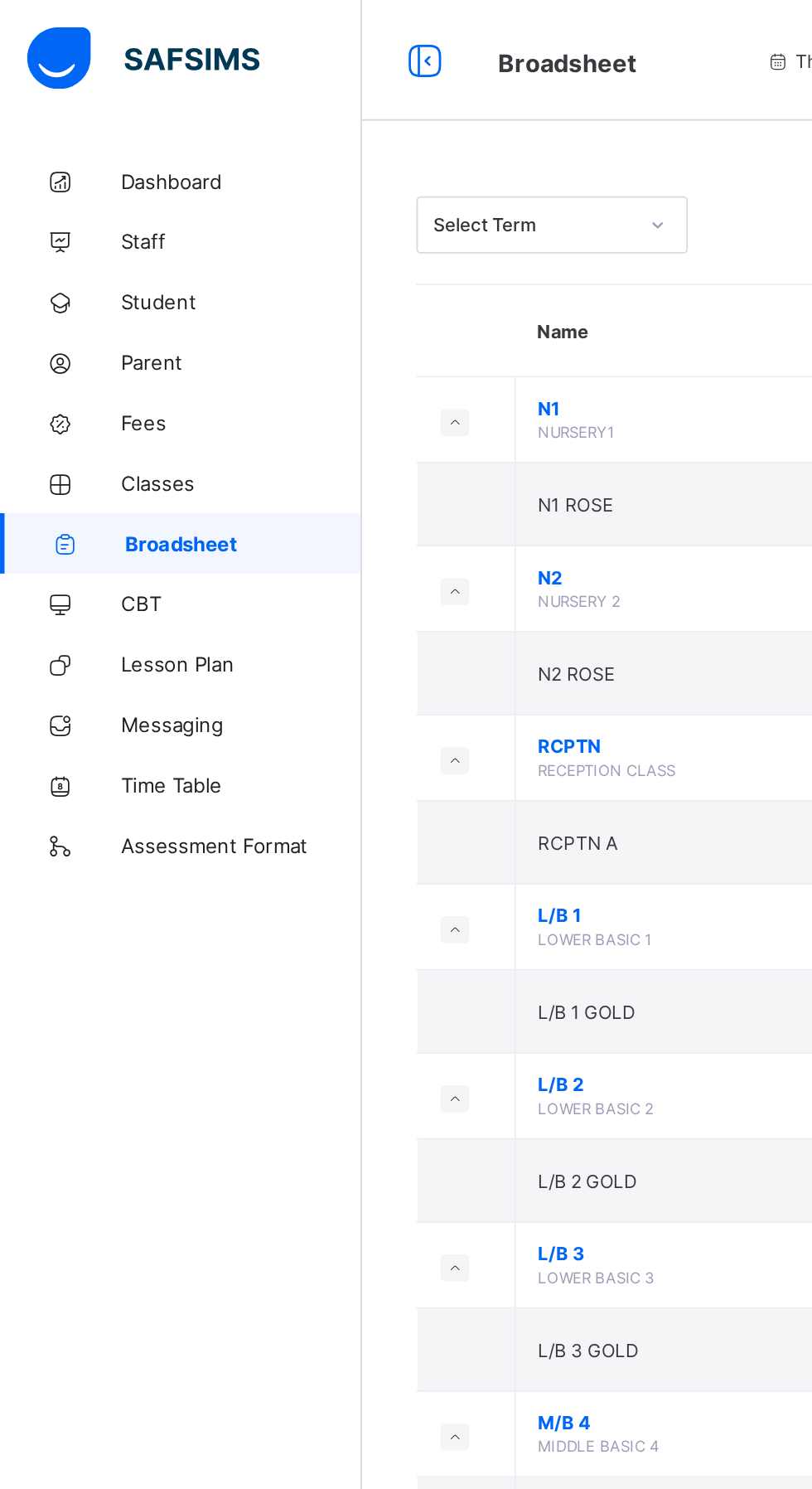
click at [352, 121] on div at bounding box center [362, 124] width 28 height 27
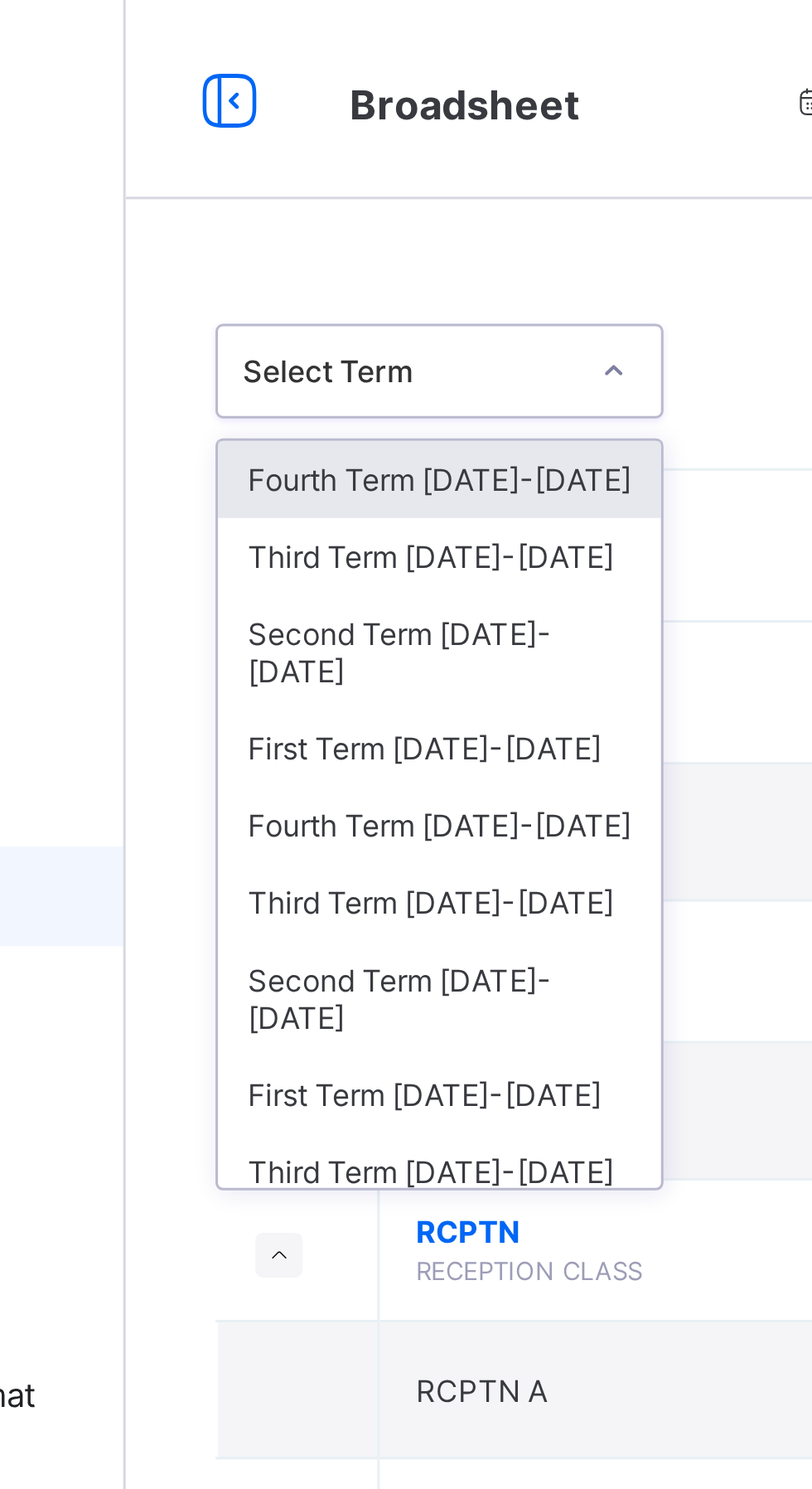
click at [355, 123] on div at bounding box center [362, 124] width 28 height 27
click at [357, 123] on icon at bounding box center [362, 124] width 10 height 17
click at [352, 126] on div at bounding box center [362, 124] width 28 height 27
click at [330, 211] on div "Second Term 2024-2025" at bounding box center [303, 218] width 147 height 39
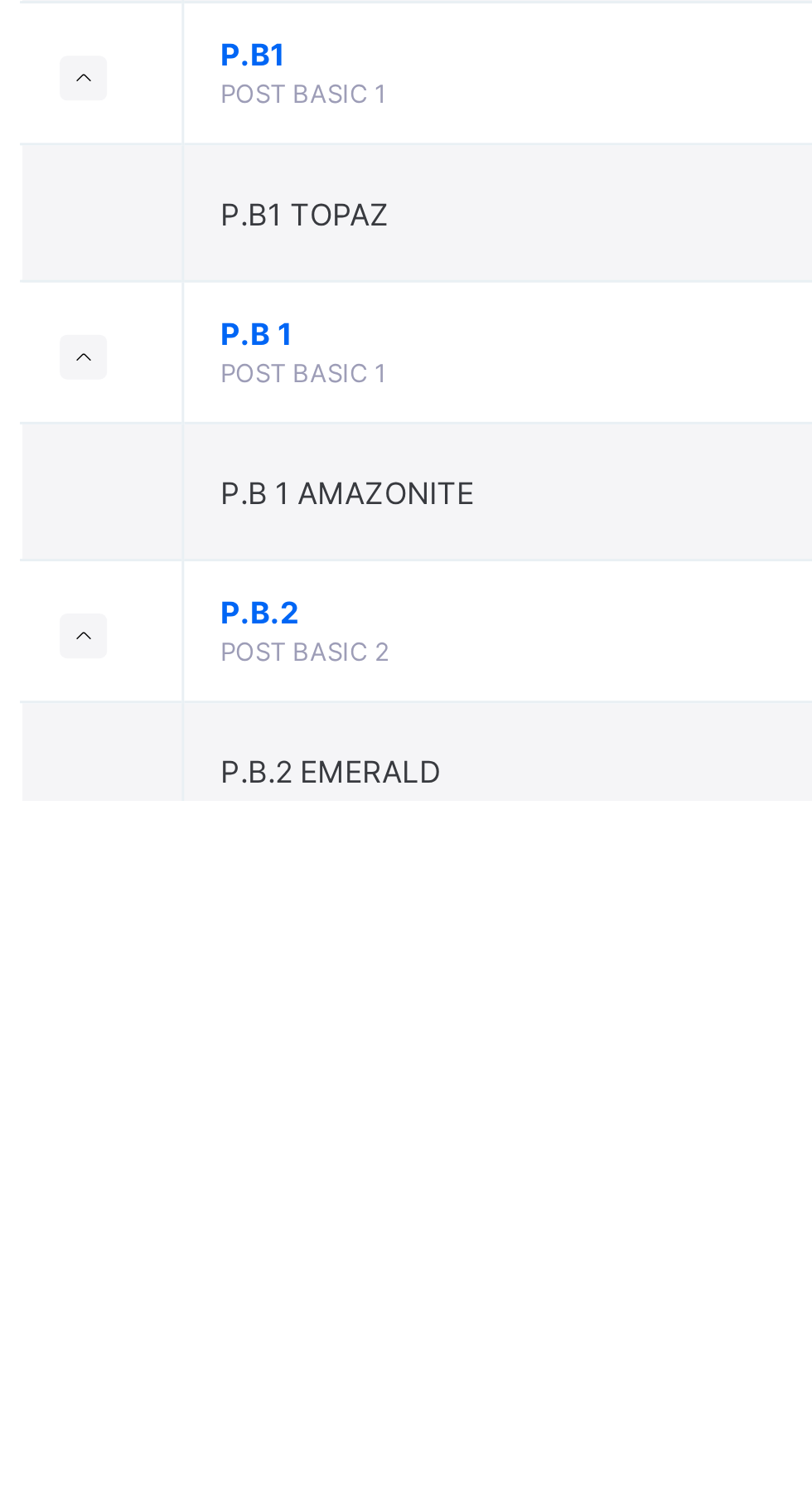
scroll to position [659, 0]
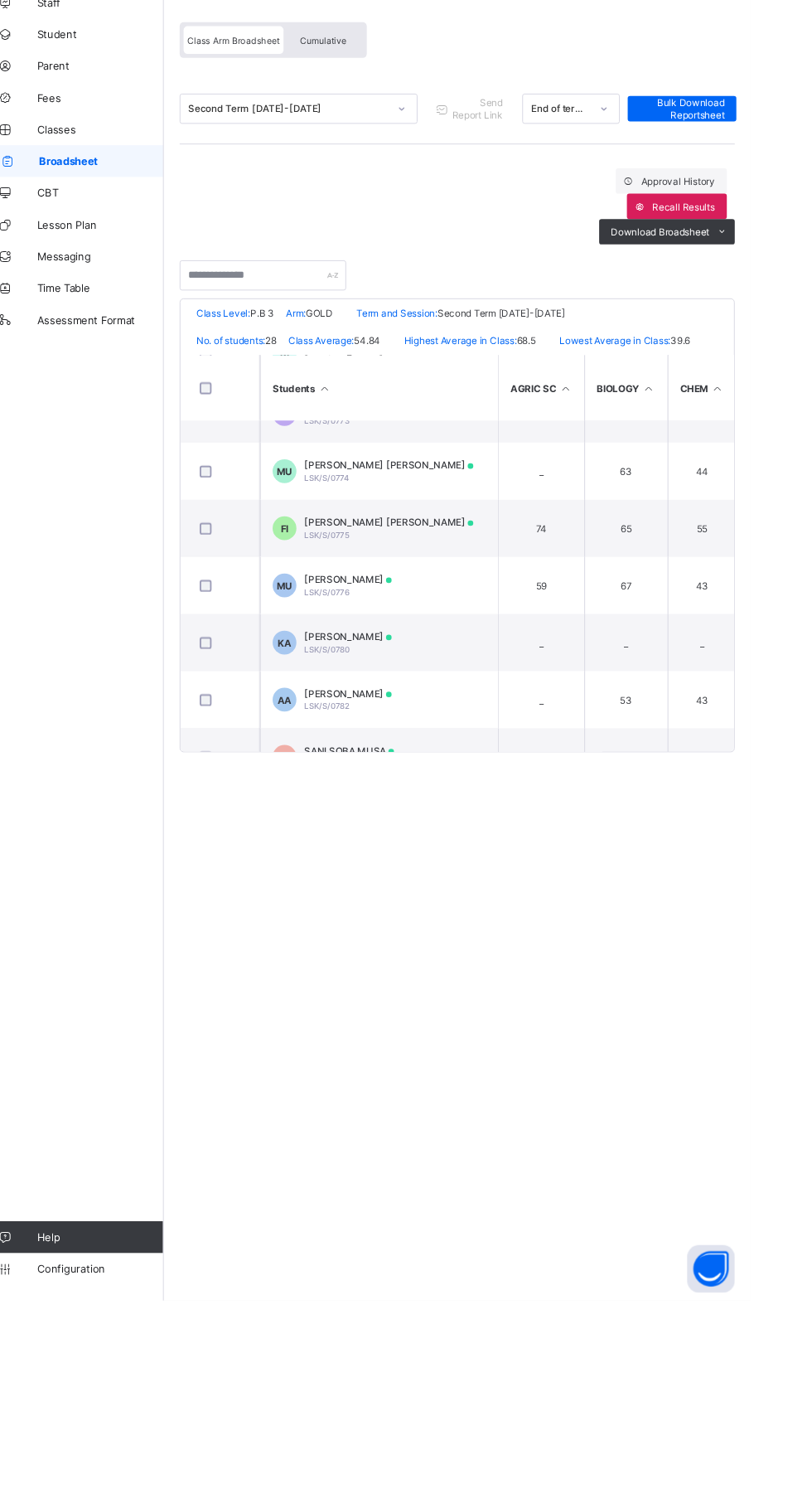
scroll to position [402, 0]
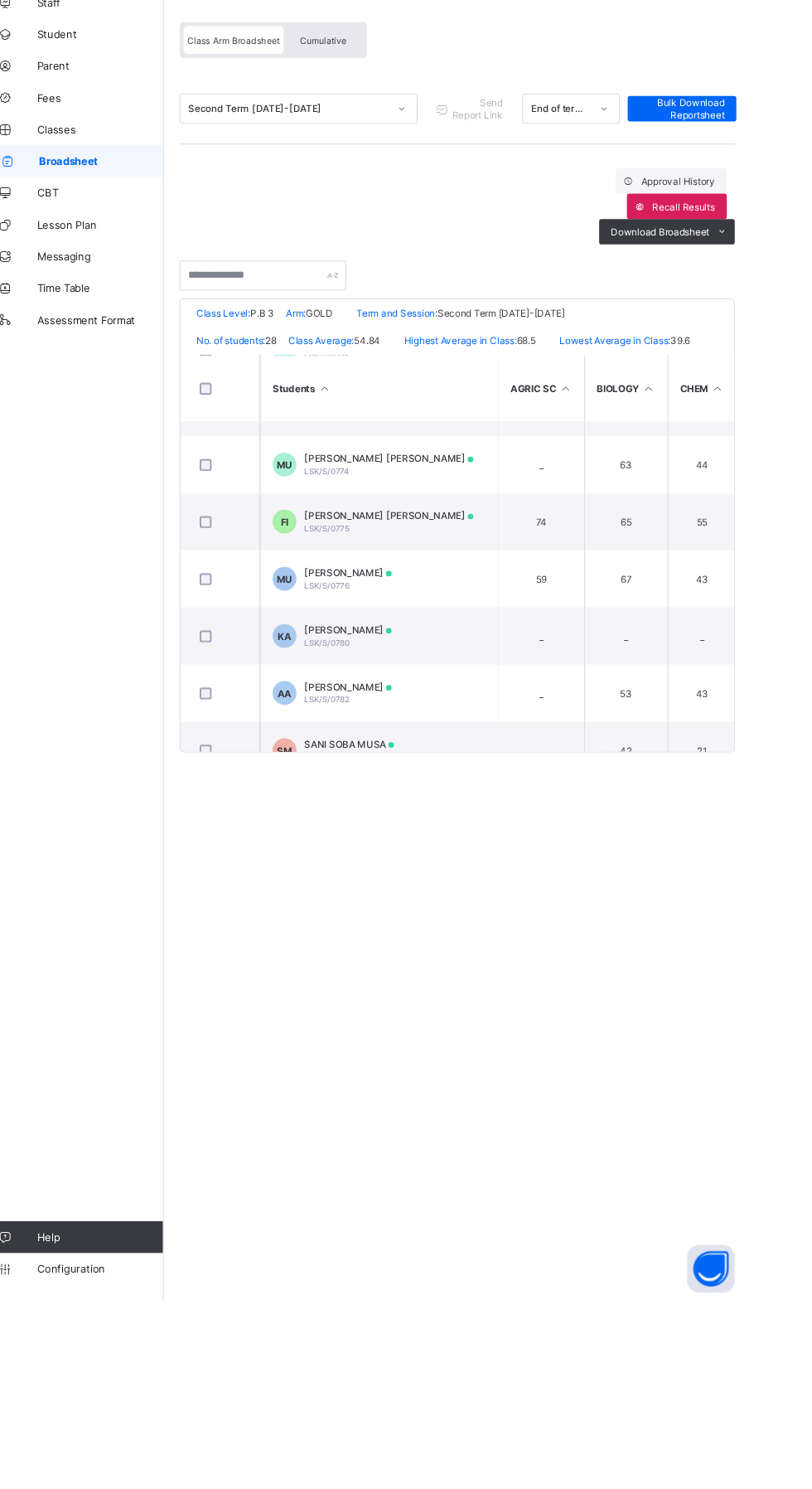
click at [327, 741] on span "MU" at bounding box center [325, 734] width 17 height 13
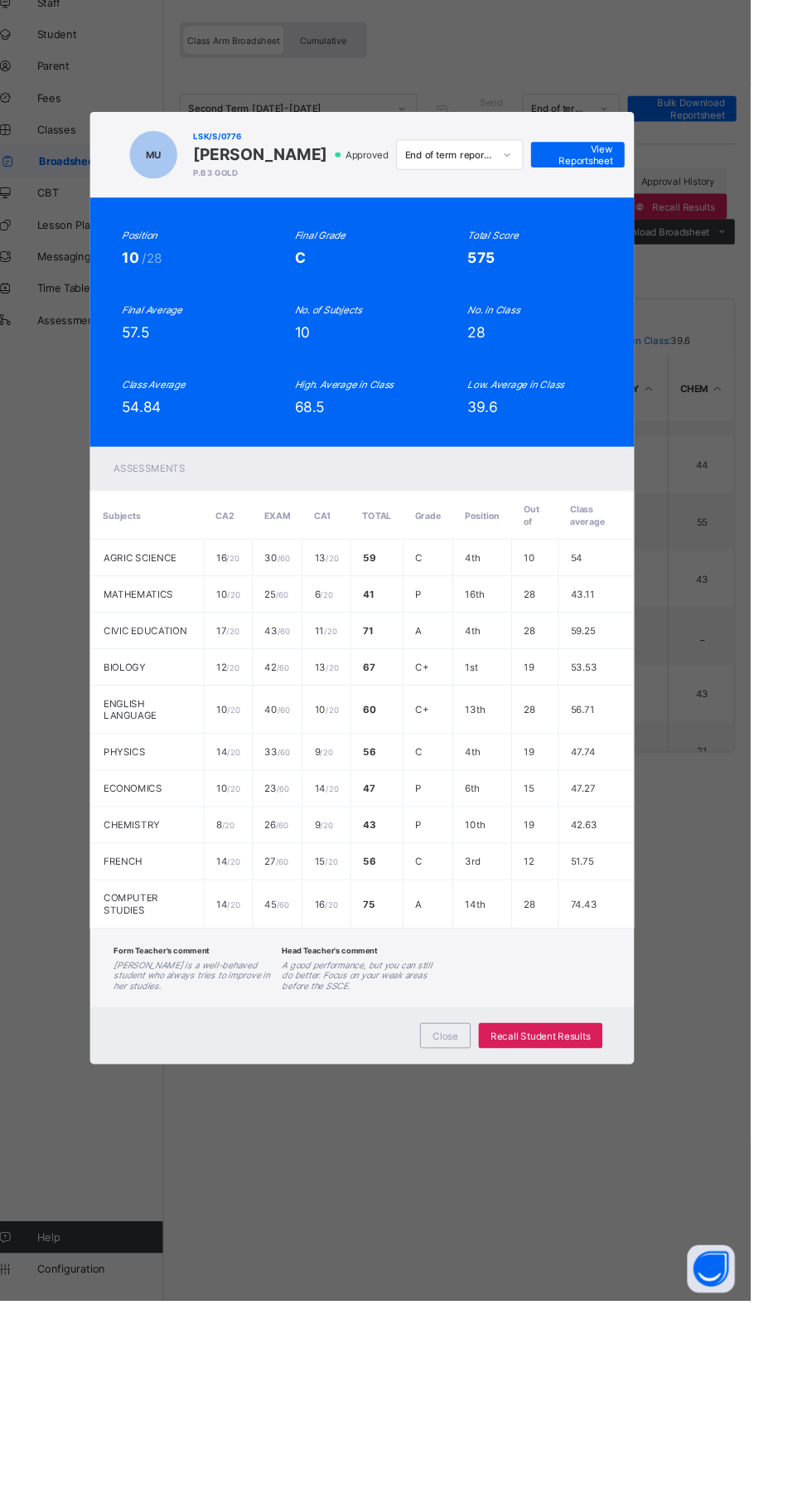
click at [668, 304] on span "View Reportsheet" at bounding box center [631, 292] width 73 height 25
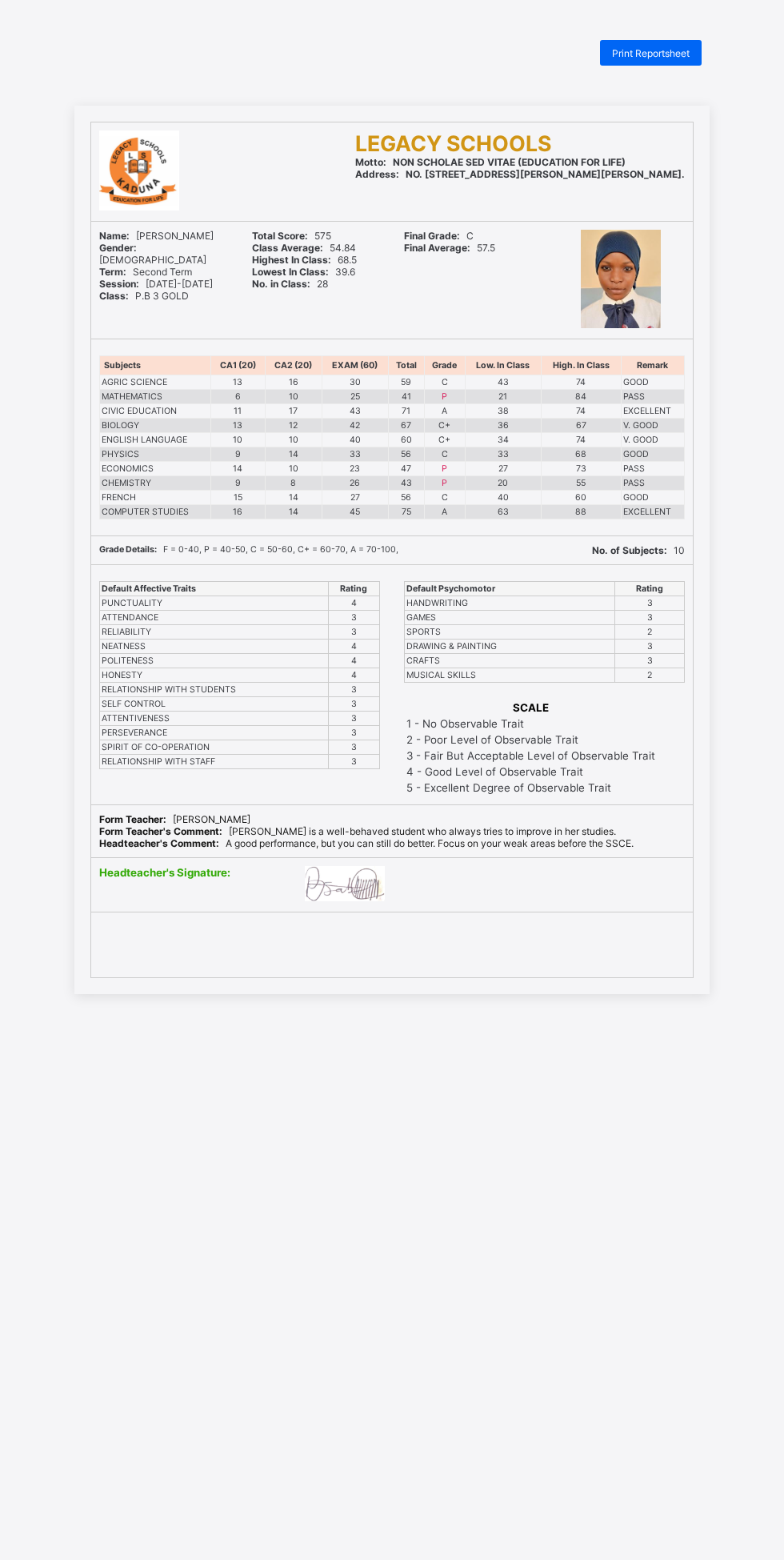
click at [660, 57] on span "Print Reportsheet" at bounding box center [651, 53] width 78 height 12
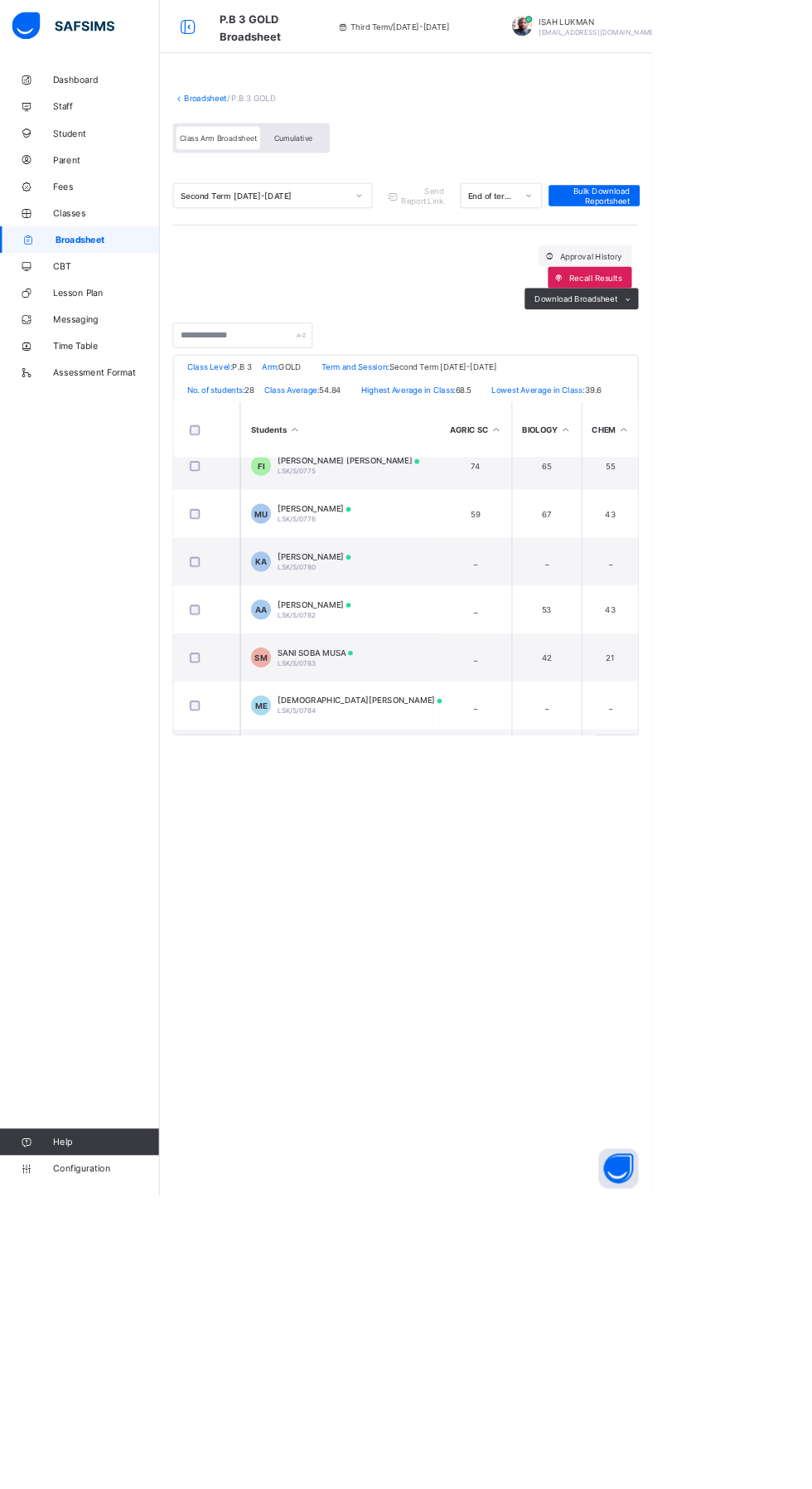
scroll to position [486, 0]
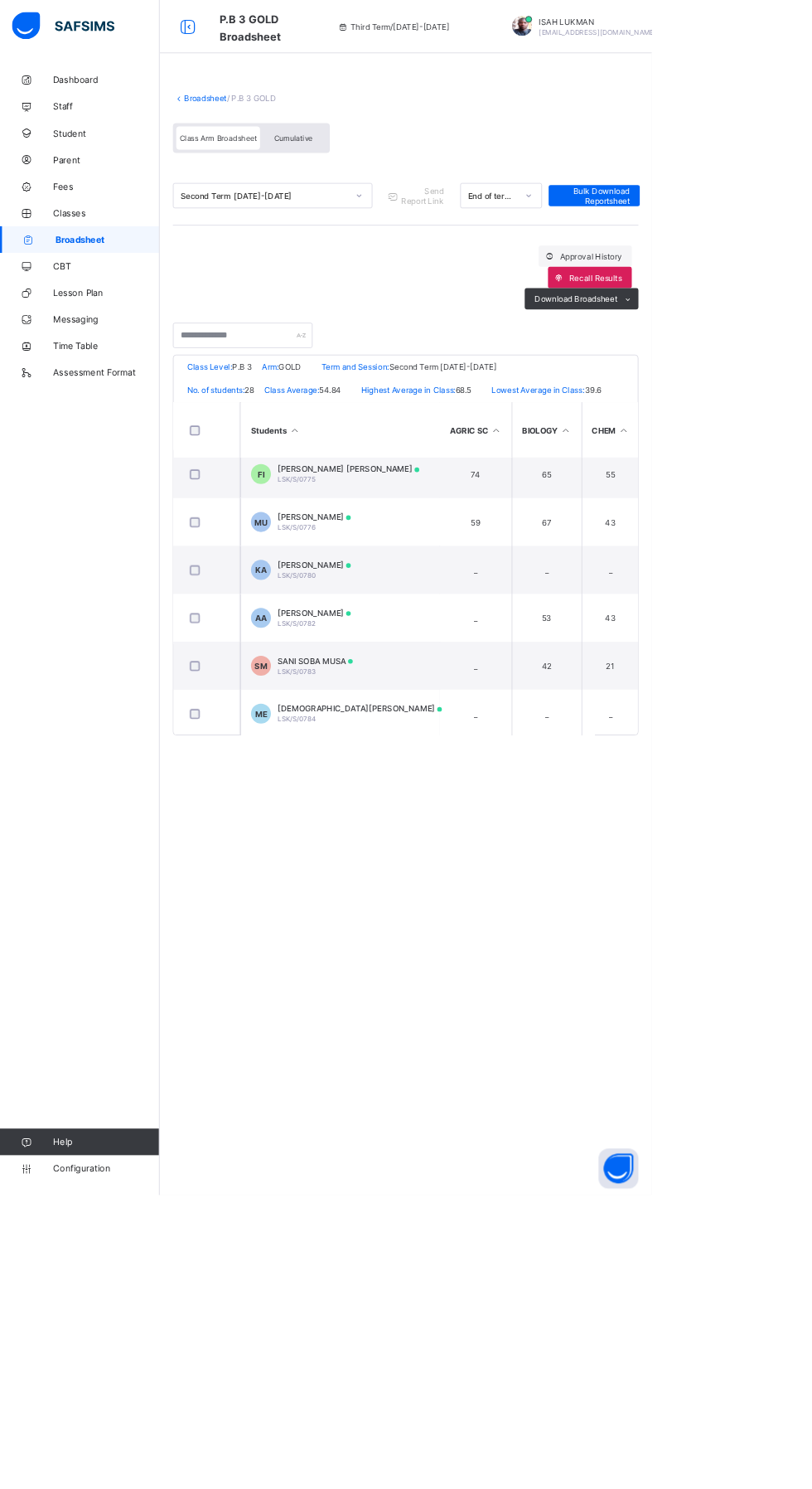
click at [325, 657] on span "MU" at bounding box center [325, 651] width 17 height 13
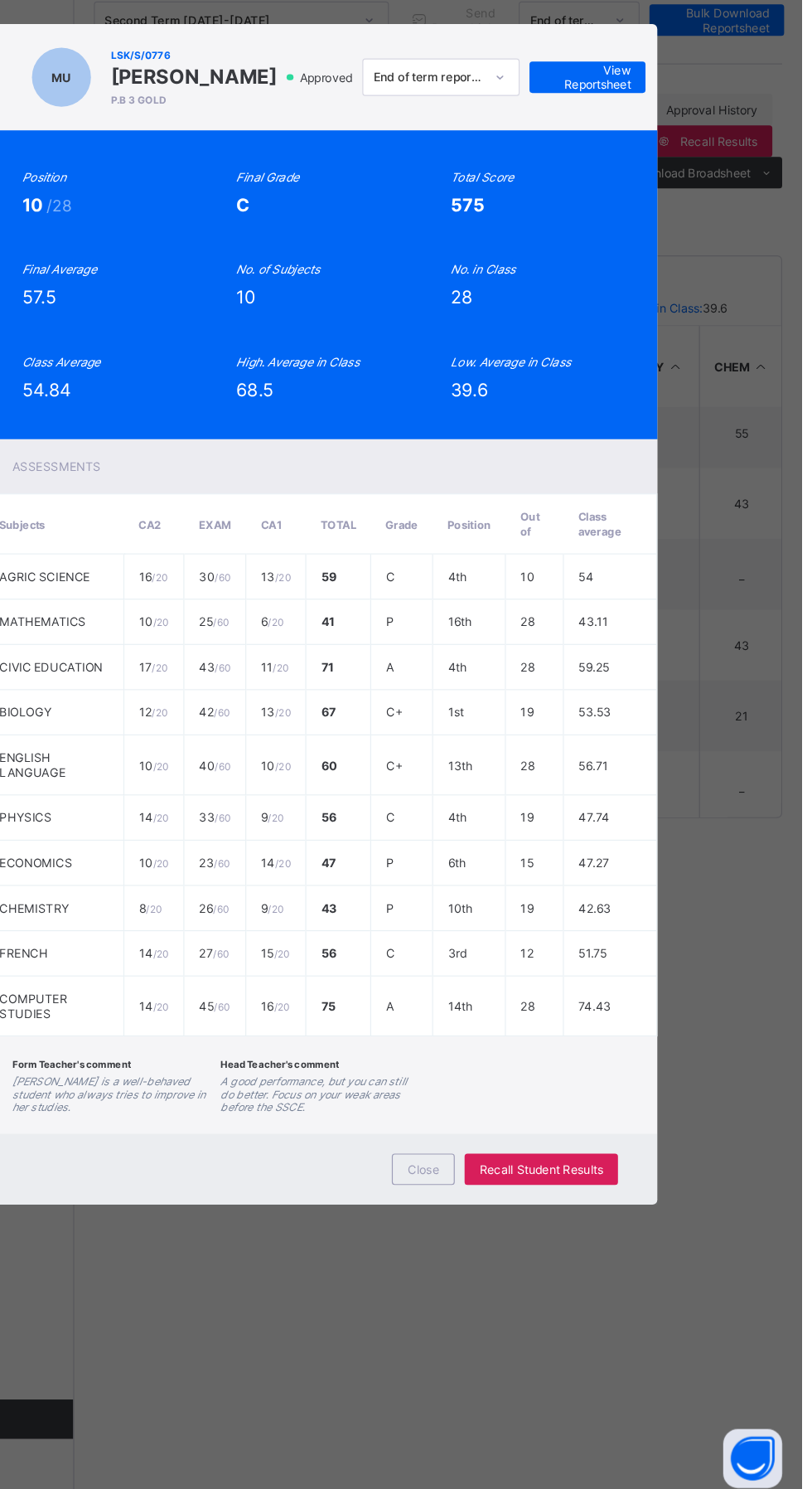
click at [668, 304] on span "View Reportsheet" at bounding box center [631, 292] width 73 height 25
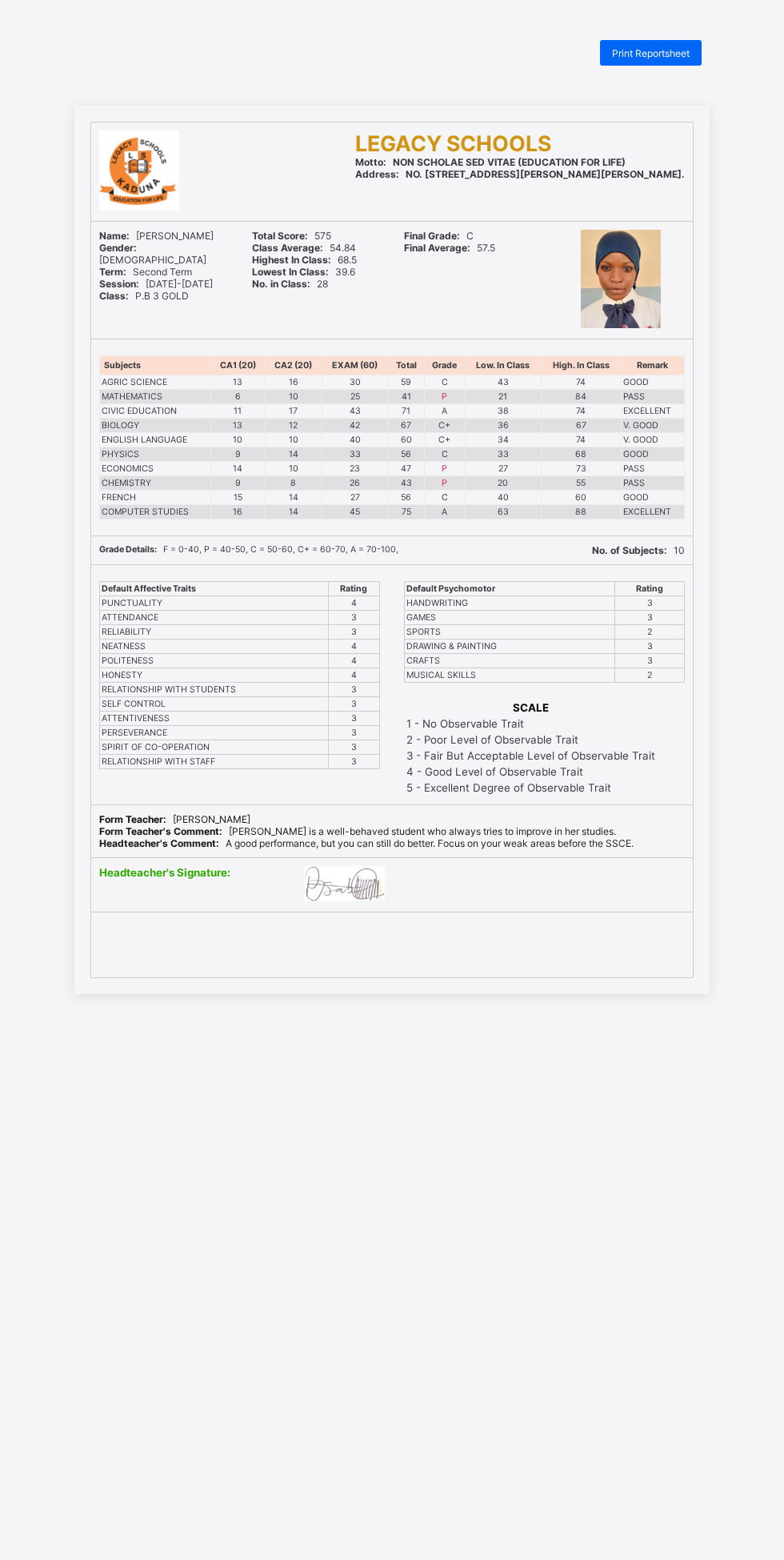
click at [659, 52] on span "Print Reportsheet" at bounding box center [651, 53] width 78 height 12
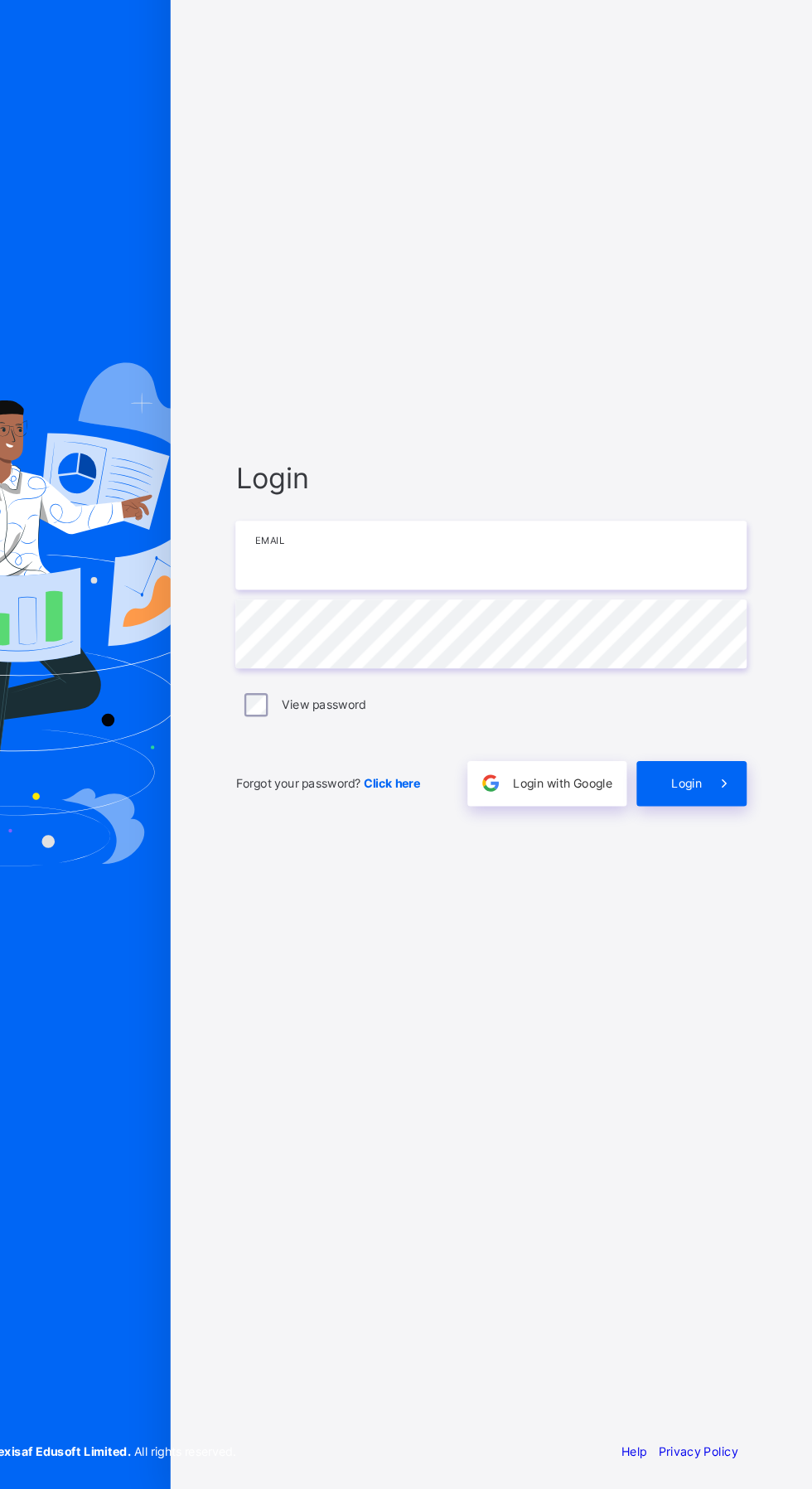
type input "**********"
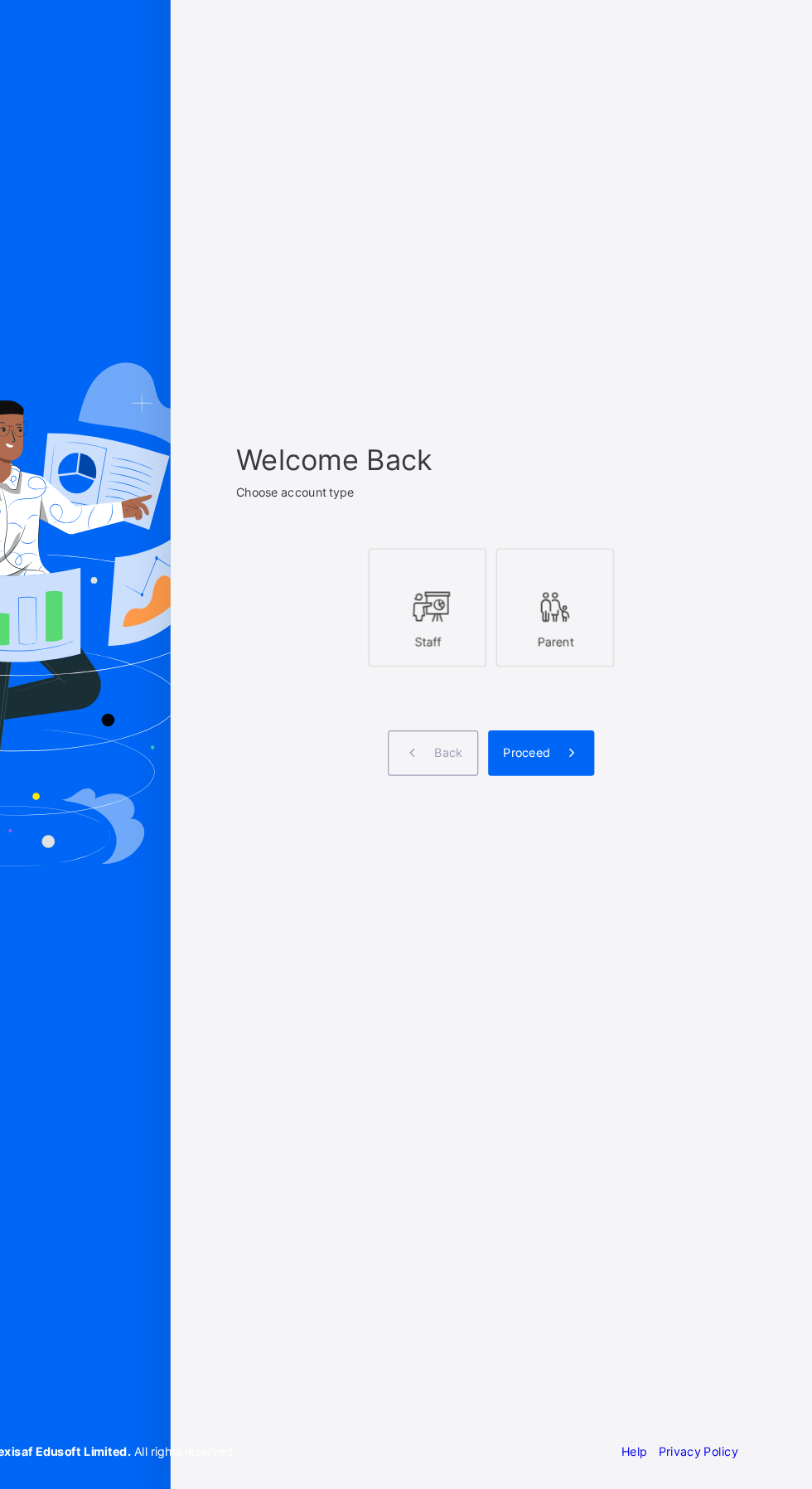
click at [511, 753] on div at bounding box center [486, 738] width 81 height 30
click at [602, 868] on icon at bounding box center [609, 860] width 18 height 16
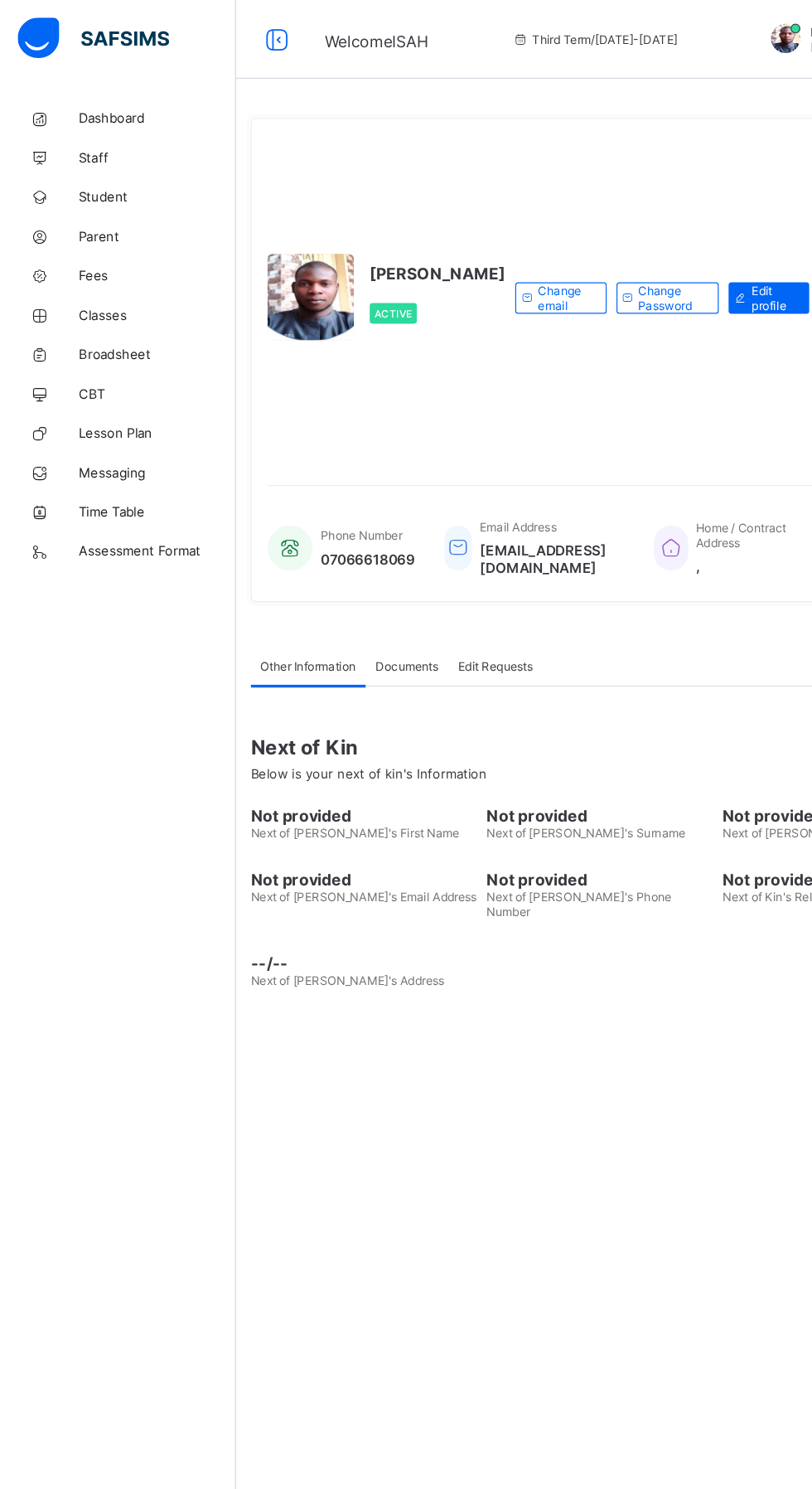
click at [61, 288] on link "Broadsheet" at bounding box center [100, 299] width 199 height 33
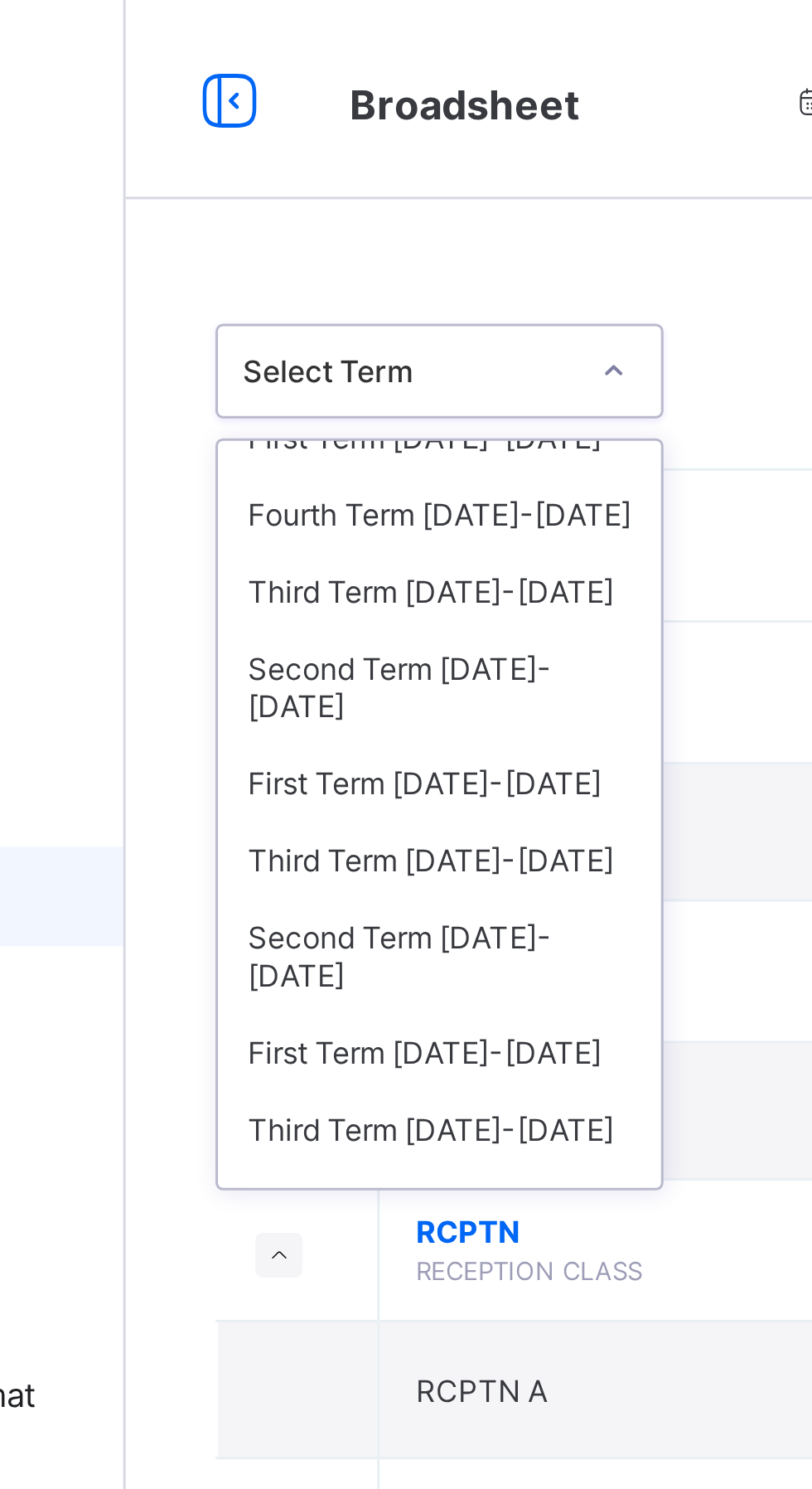
scroll to position [105, 0]
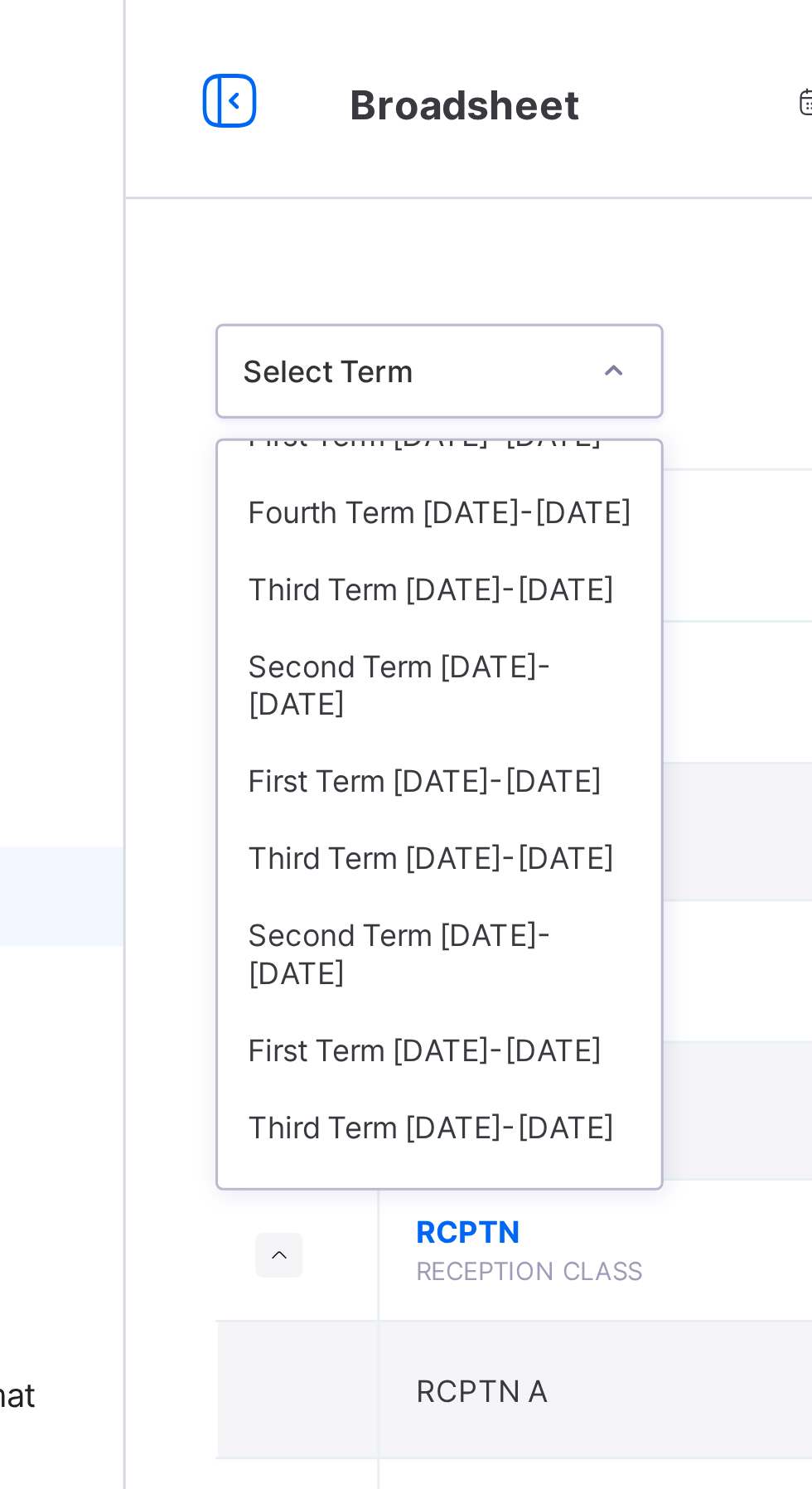
click at [318, 183] on div "Third Term 2023-2024" at bounding box center [303, 196] width 147 height 26
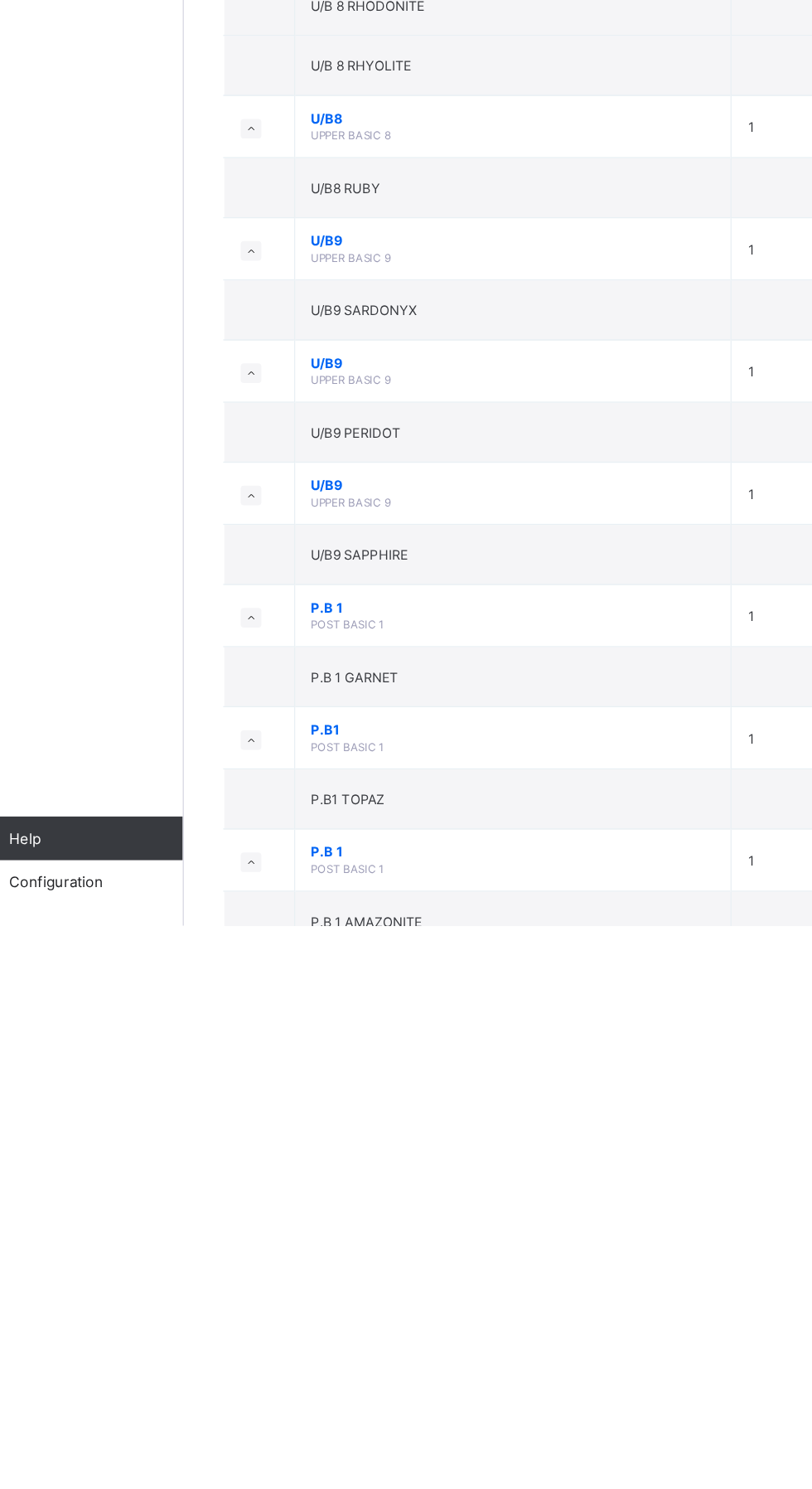
scroll to position [659, 0]
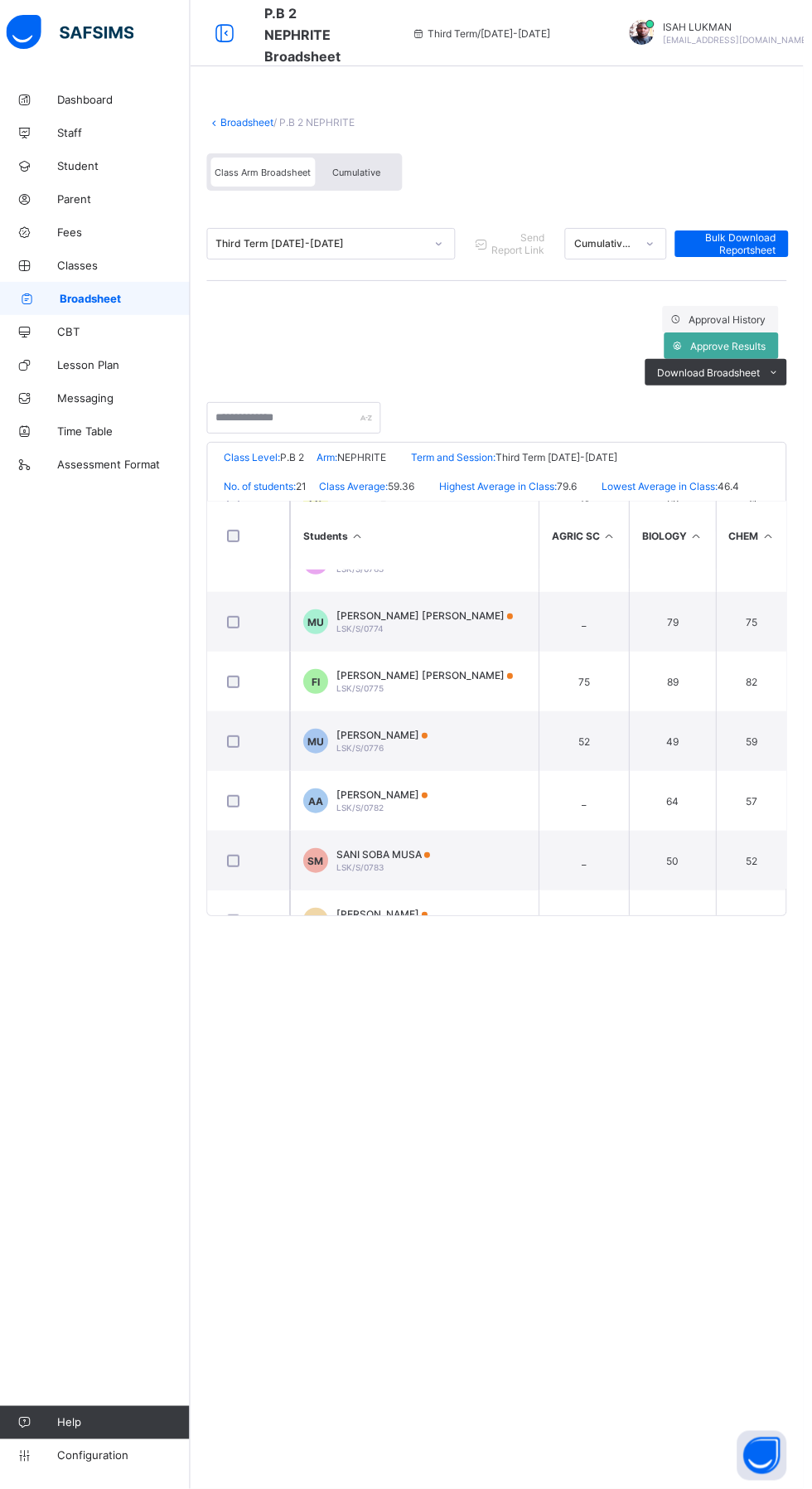
scroll to position [492, 0]
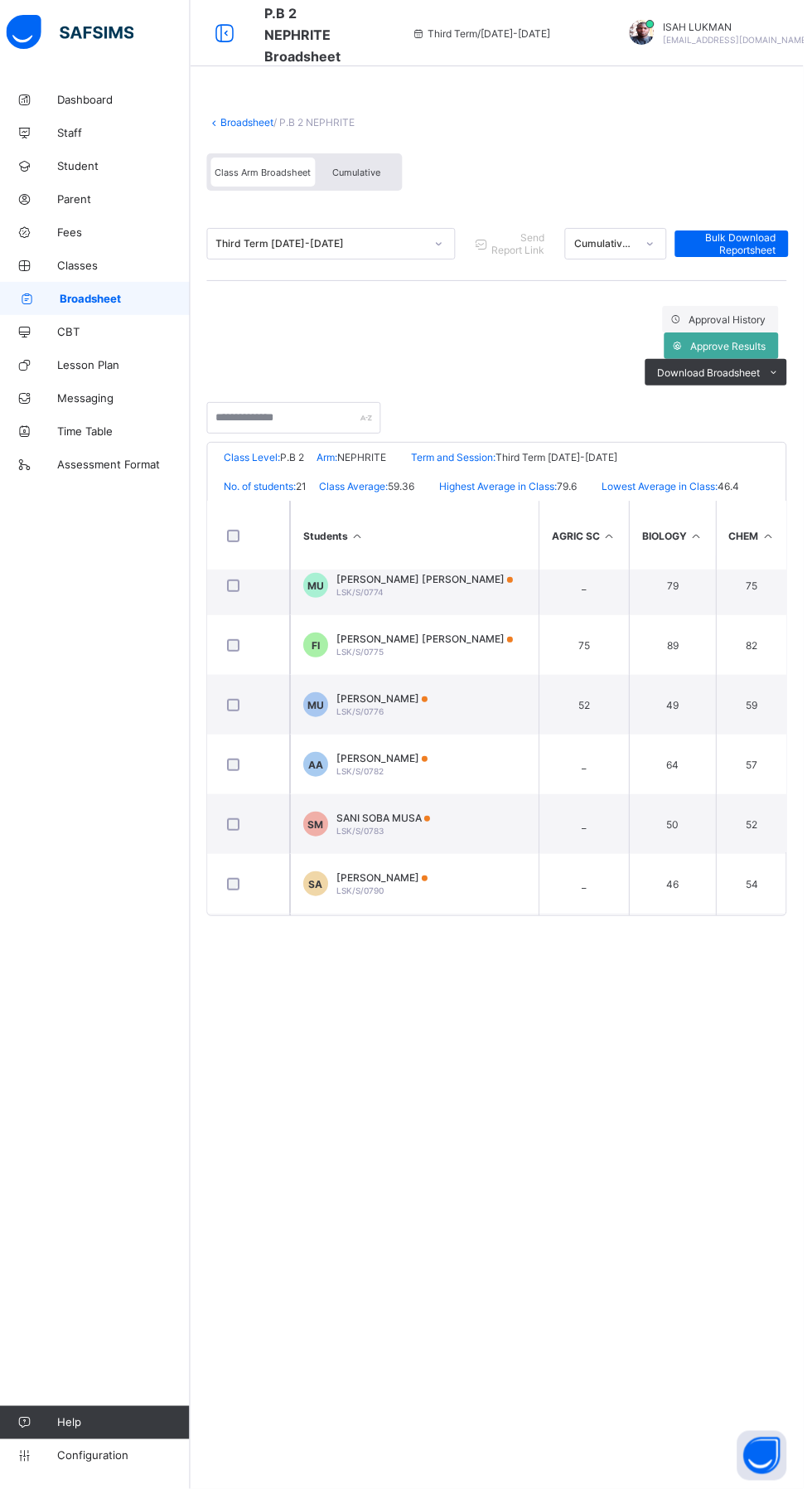
click at [321, 711] on span "MU" at bounding box center [325, 704] width 17 height 13
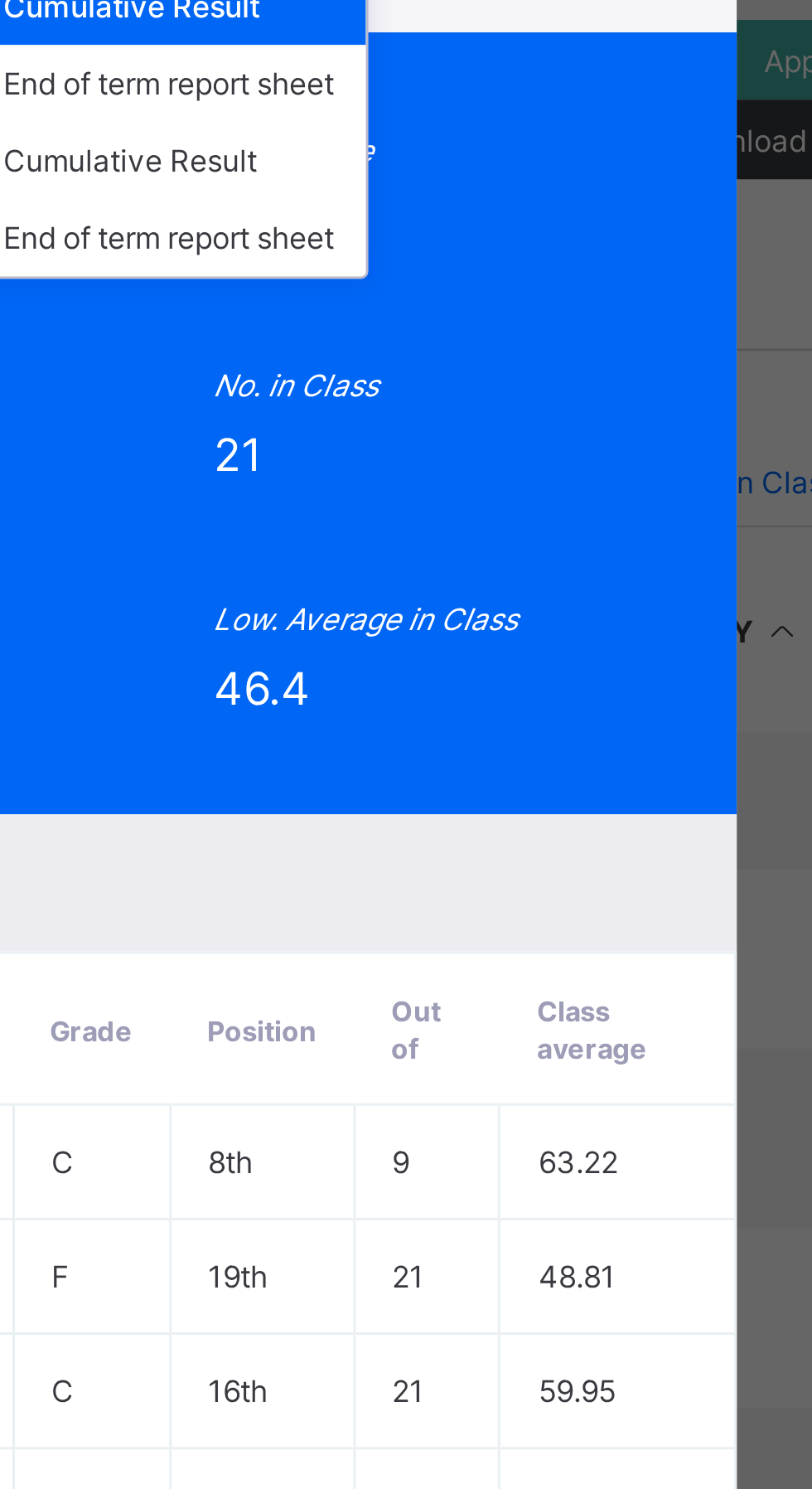
click at [567, 366] on div "End of term report sheet" at bounding box center [501, 353] width 131 height 26
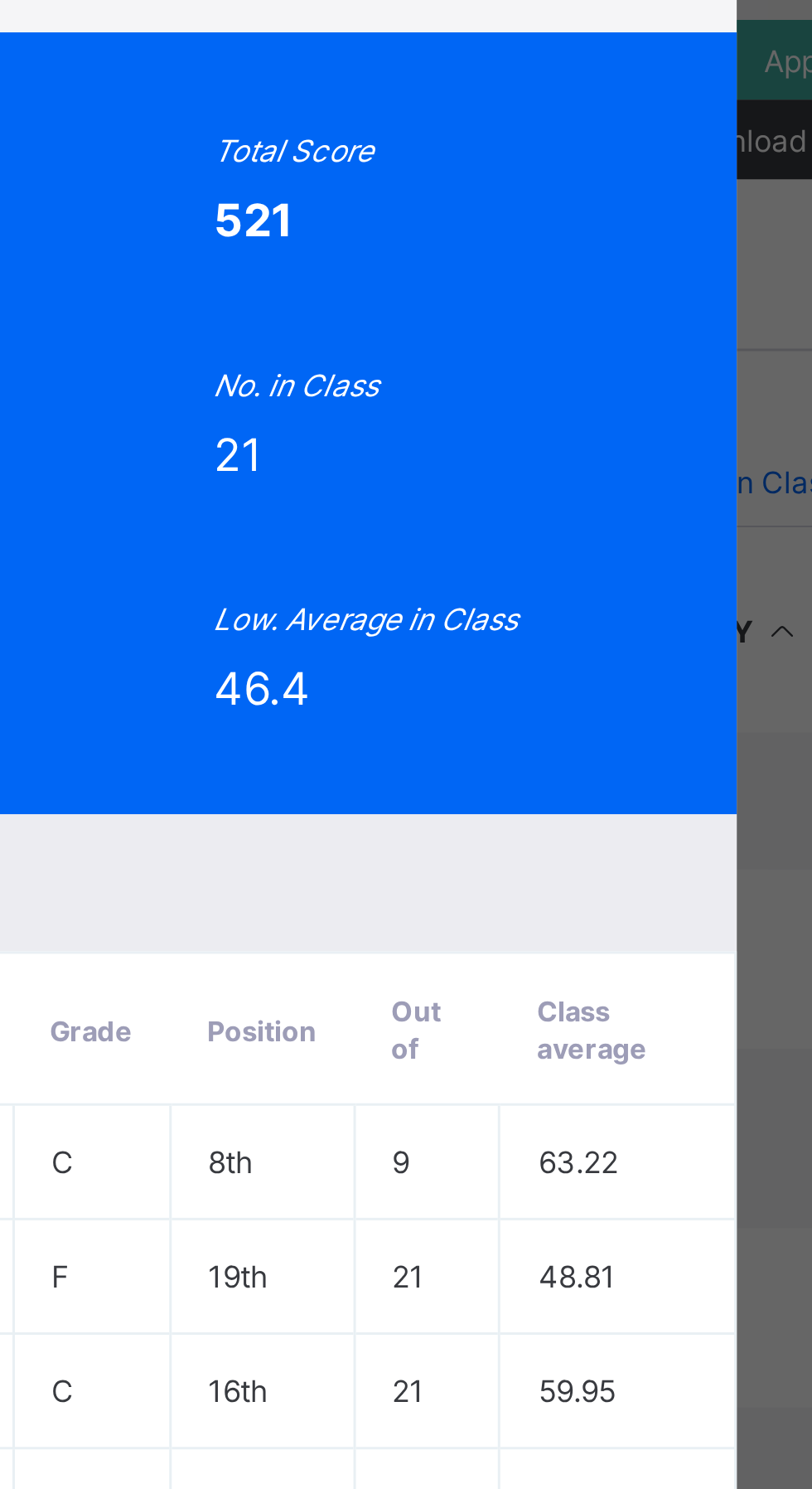
click at [661, 304] on span "View Reportsheet" at bounding box center [624, 292] width 73 height 25
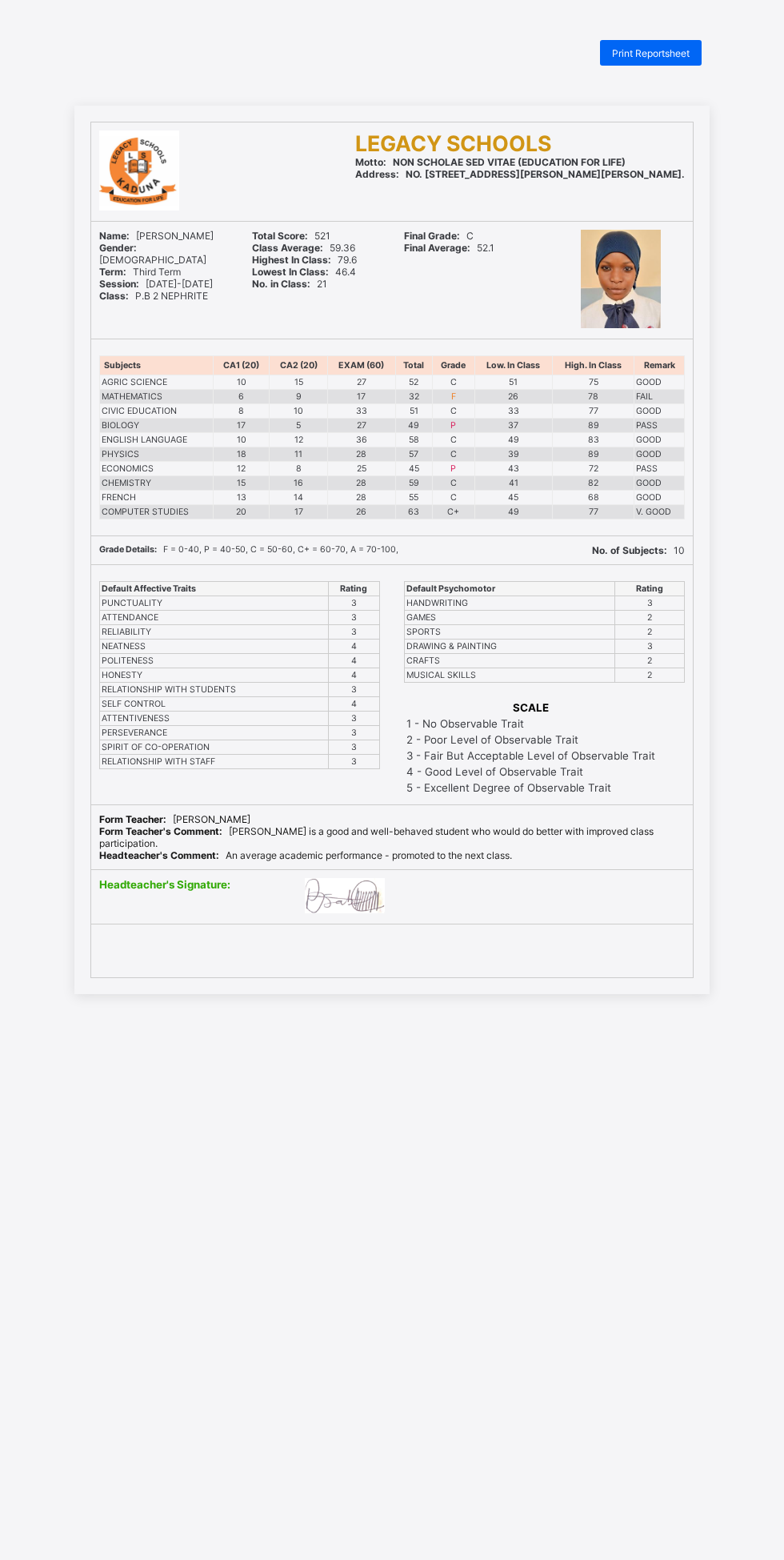
click at [662, 53] on span "Print Reportsheet" at bounding box center [651, 53] width 78 height 12
click at [647, 53] on span "Print Reportsheet" at bounding box center [651, 53] width 78 height 12
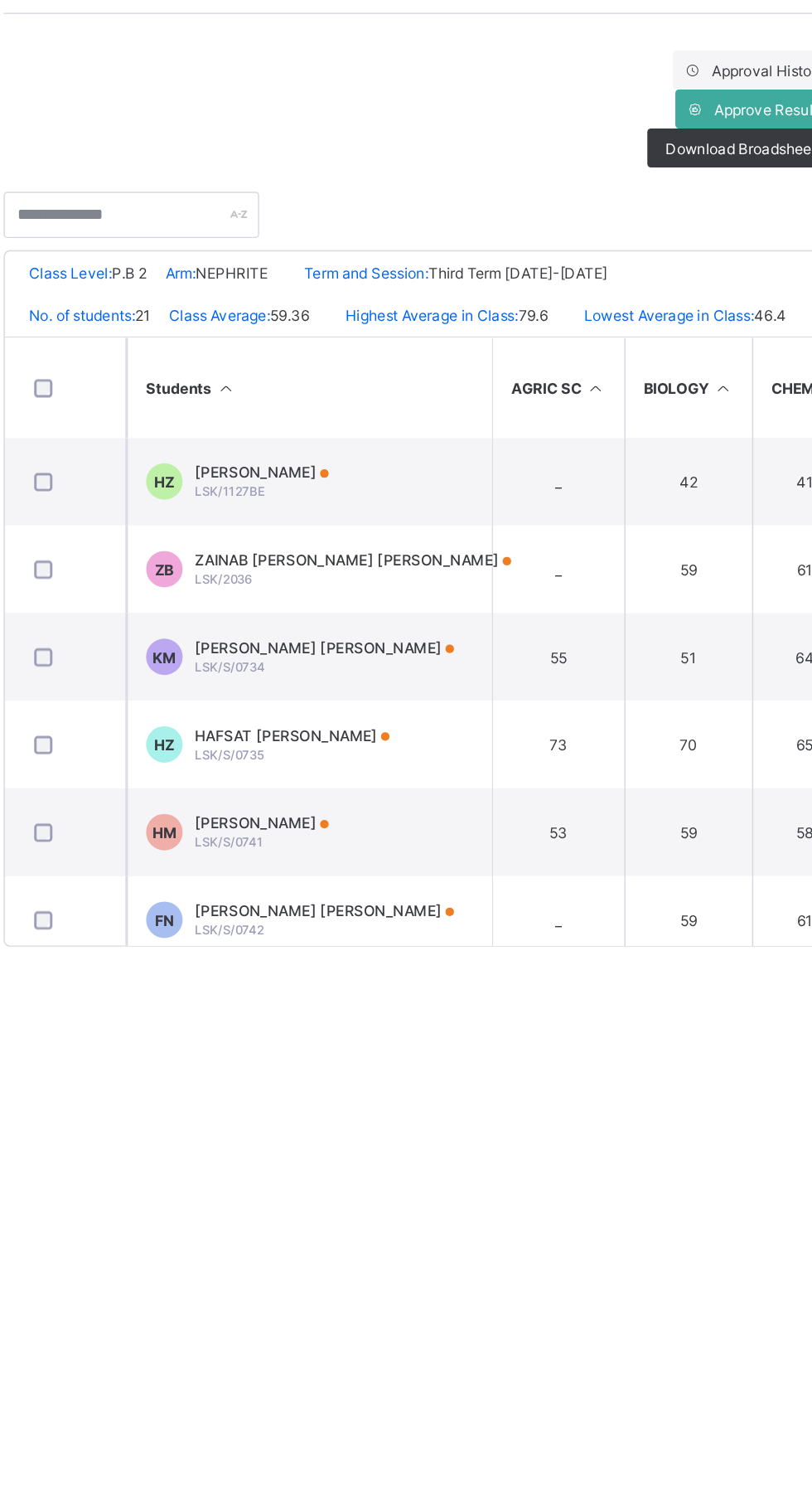
scroll to position [8, 0]
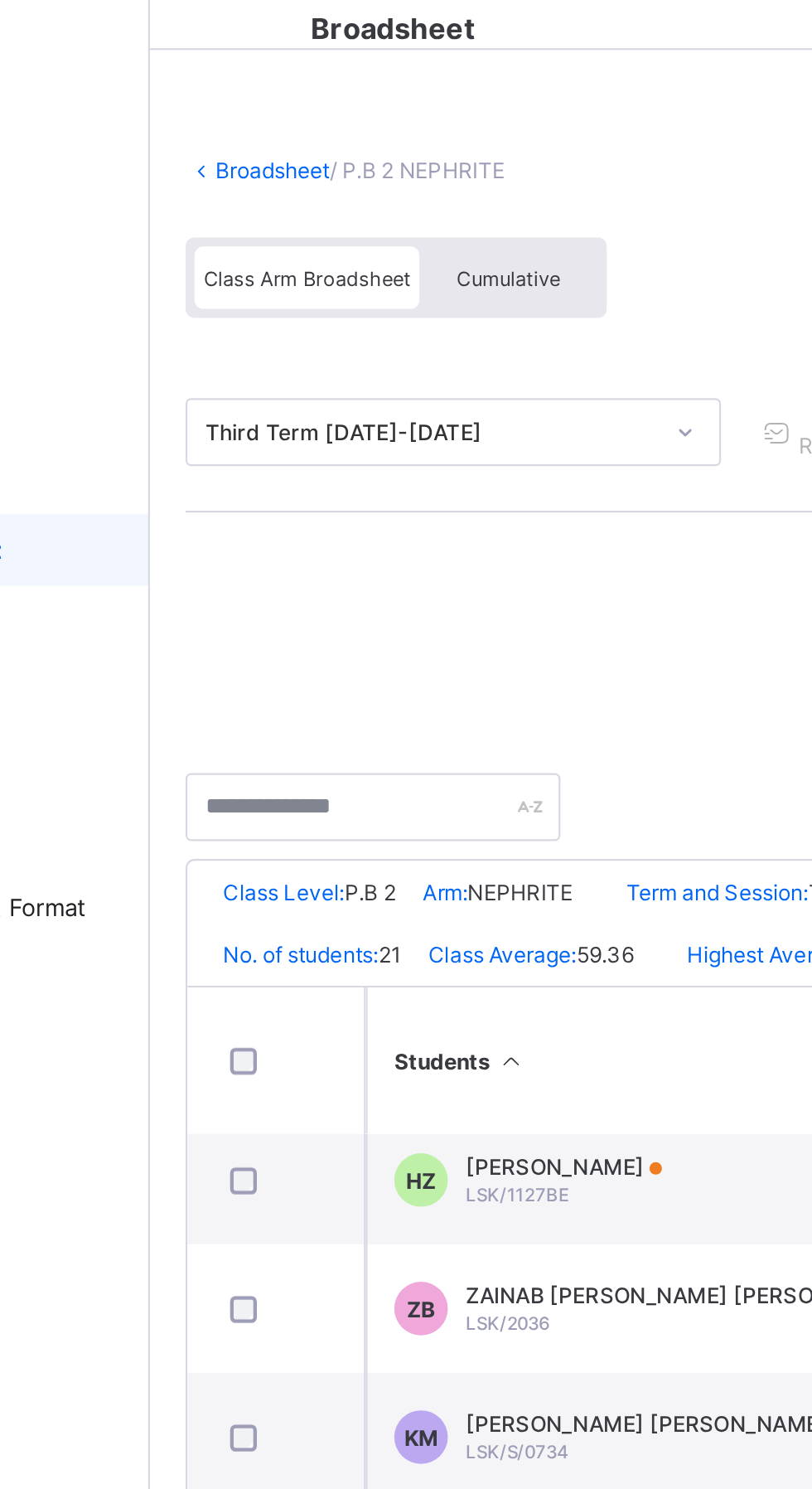
click at [251, 120] on link "Broadsheet" at bounding box center [255, 122] width 53 height 13
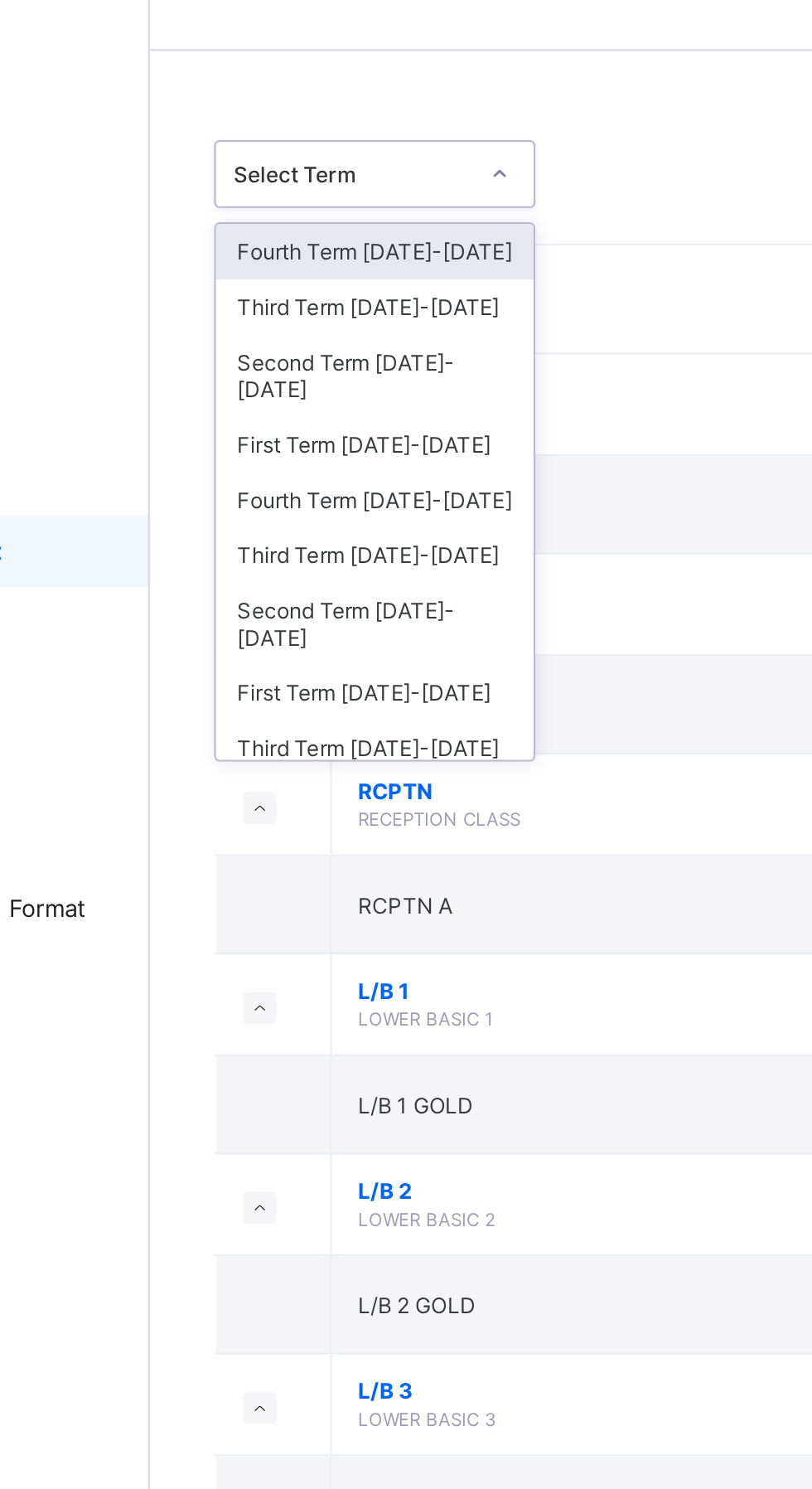
click at [318, 377] on div "Third Term 2022-2023" at bounding box center [303, 389] width 147 height 26
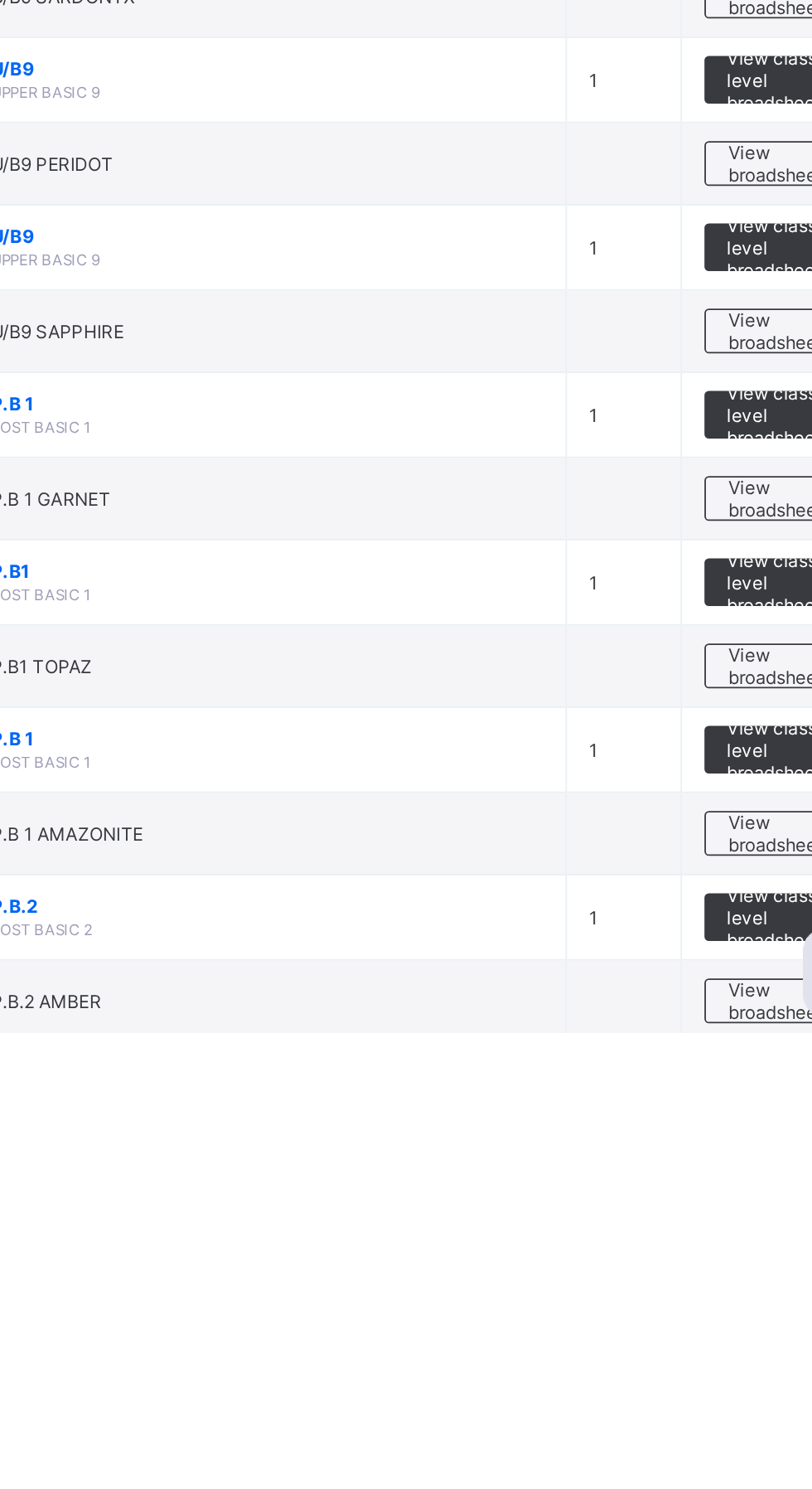
scroll to position [750, 0]
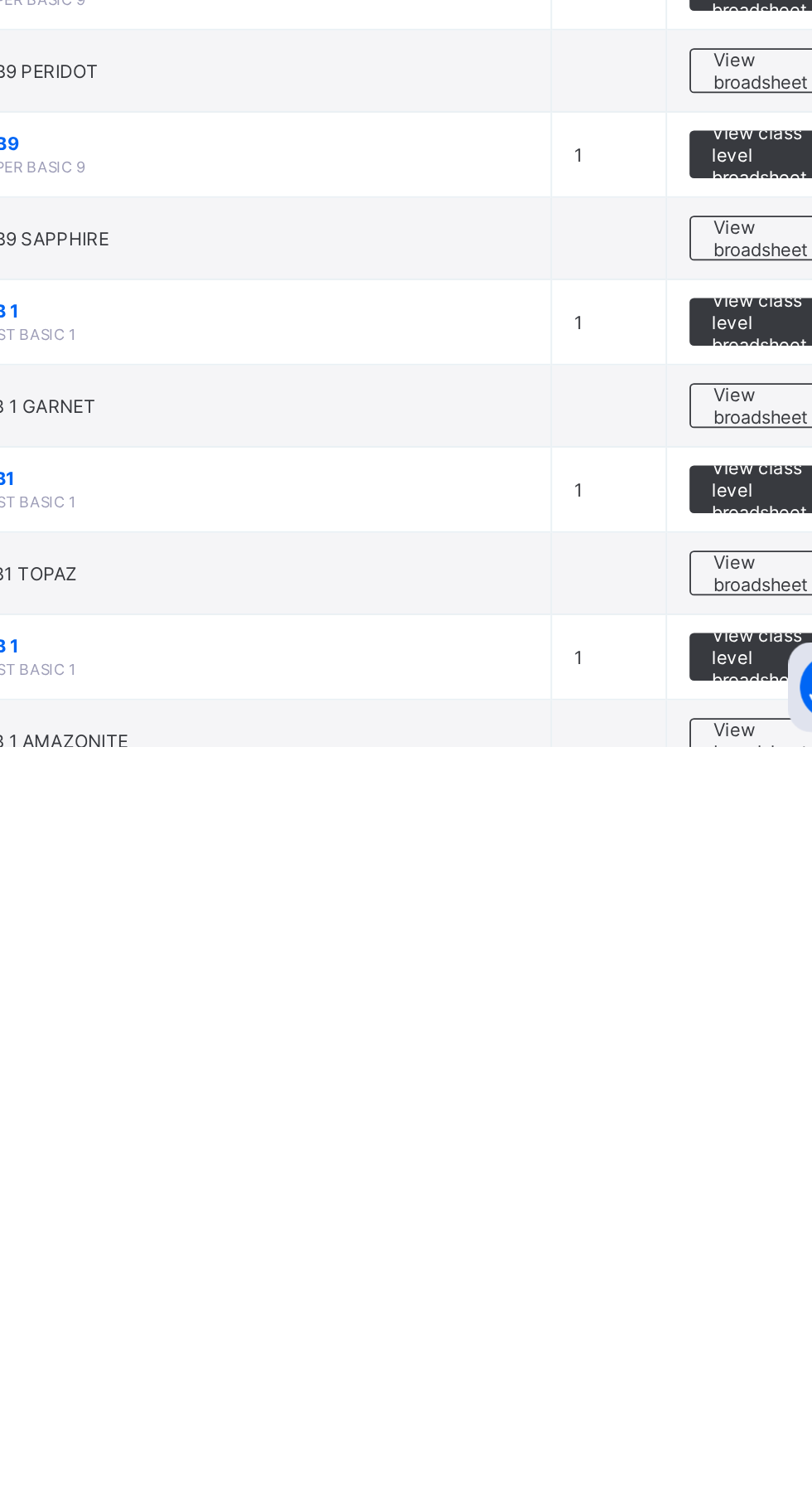
click at [720, 1478] on span "View broadsheet" at bounding box center [730, 1486] width 52 height 25
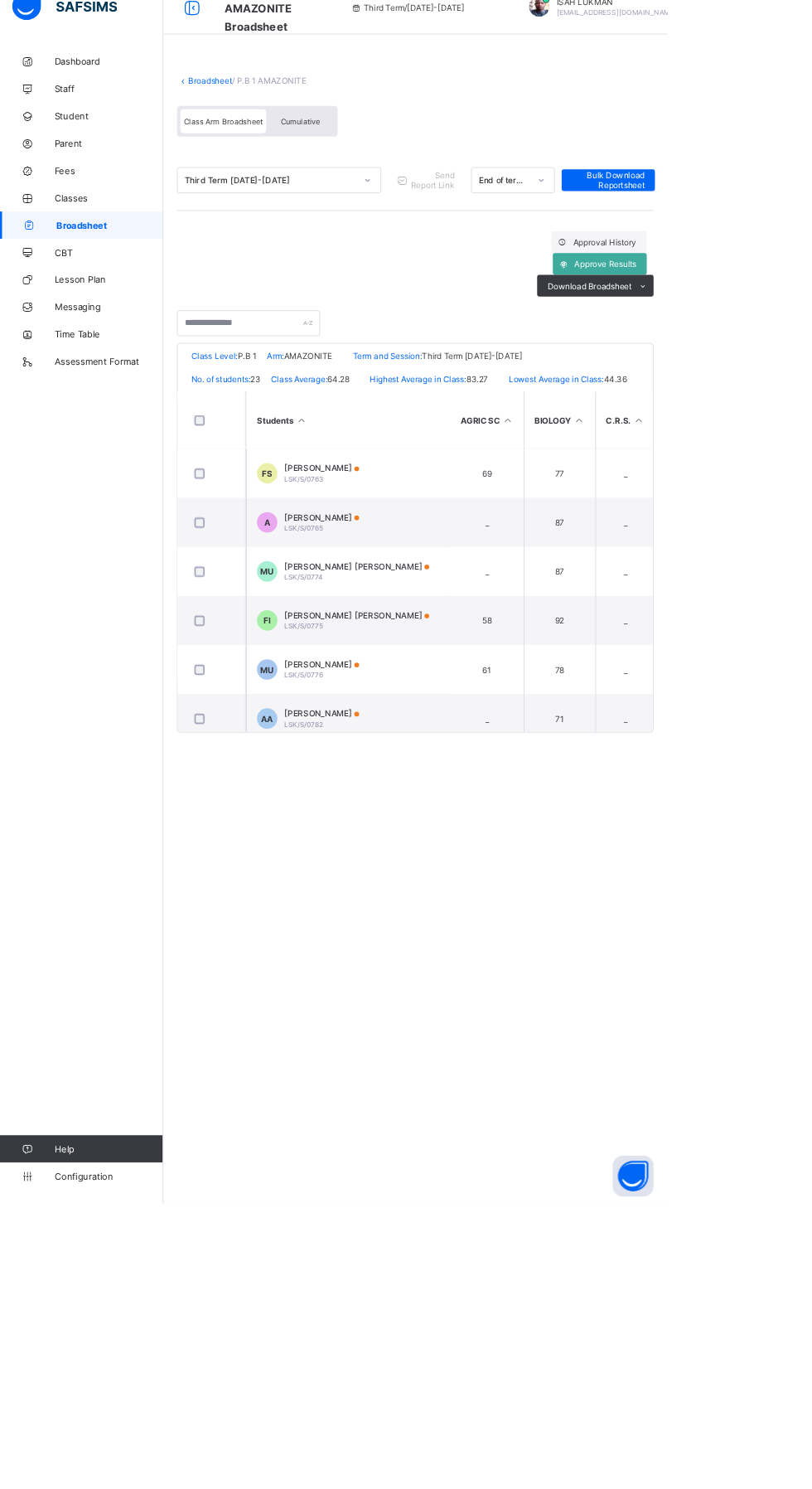
scroll to position [425, 0]
click at [361, 832] on span "[PERSON_NAME]" at bounding box center [391, 825] width 91 height 13
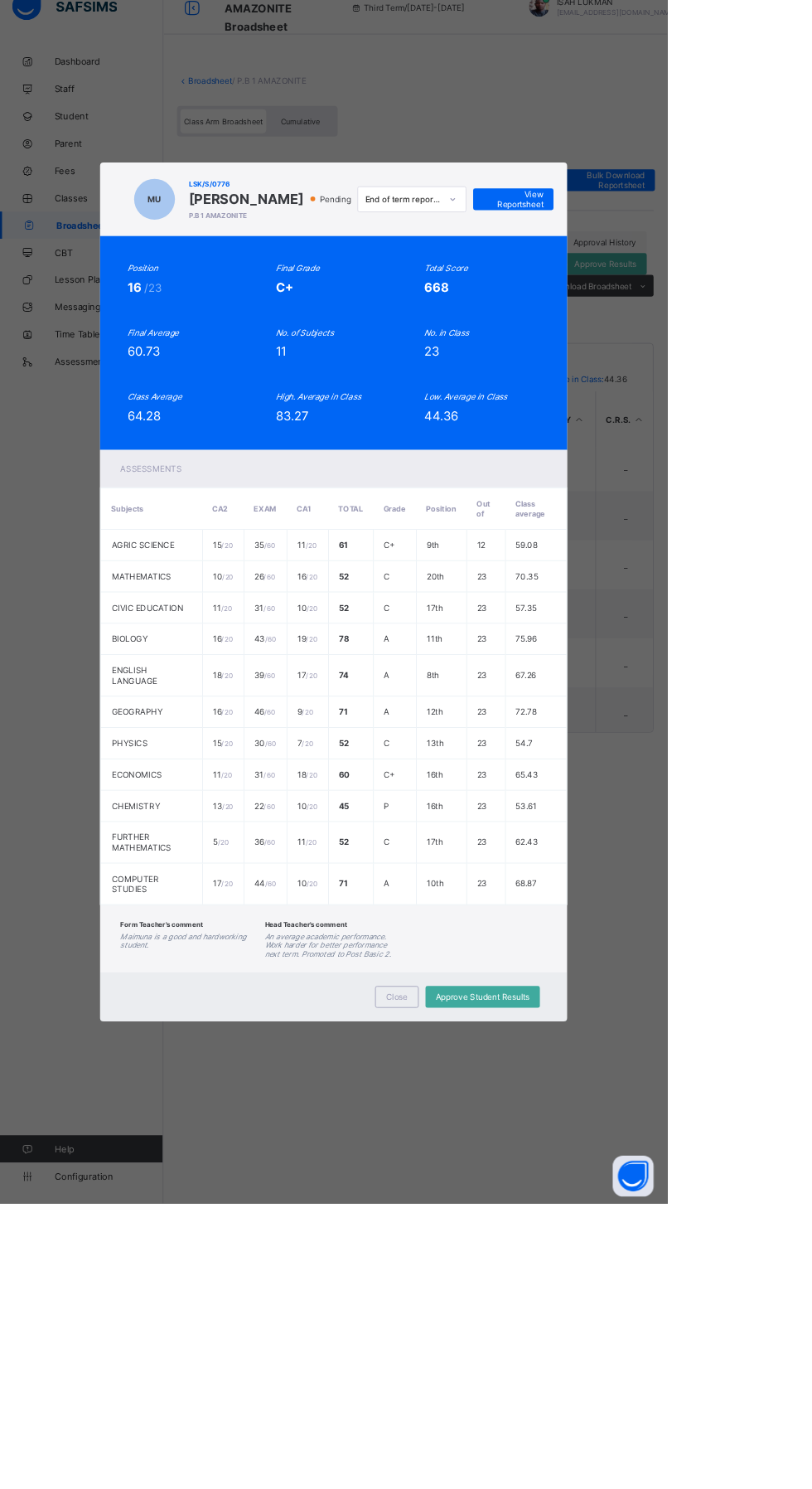
click at [661, 280] on span "View Reportsheet" at bounding box center [624, 267] width 73 height 25
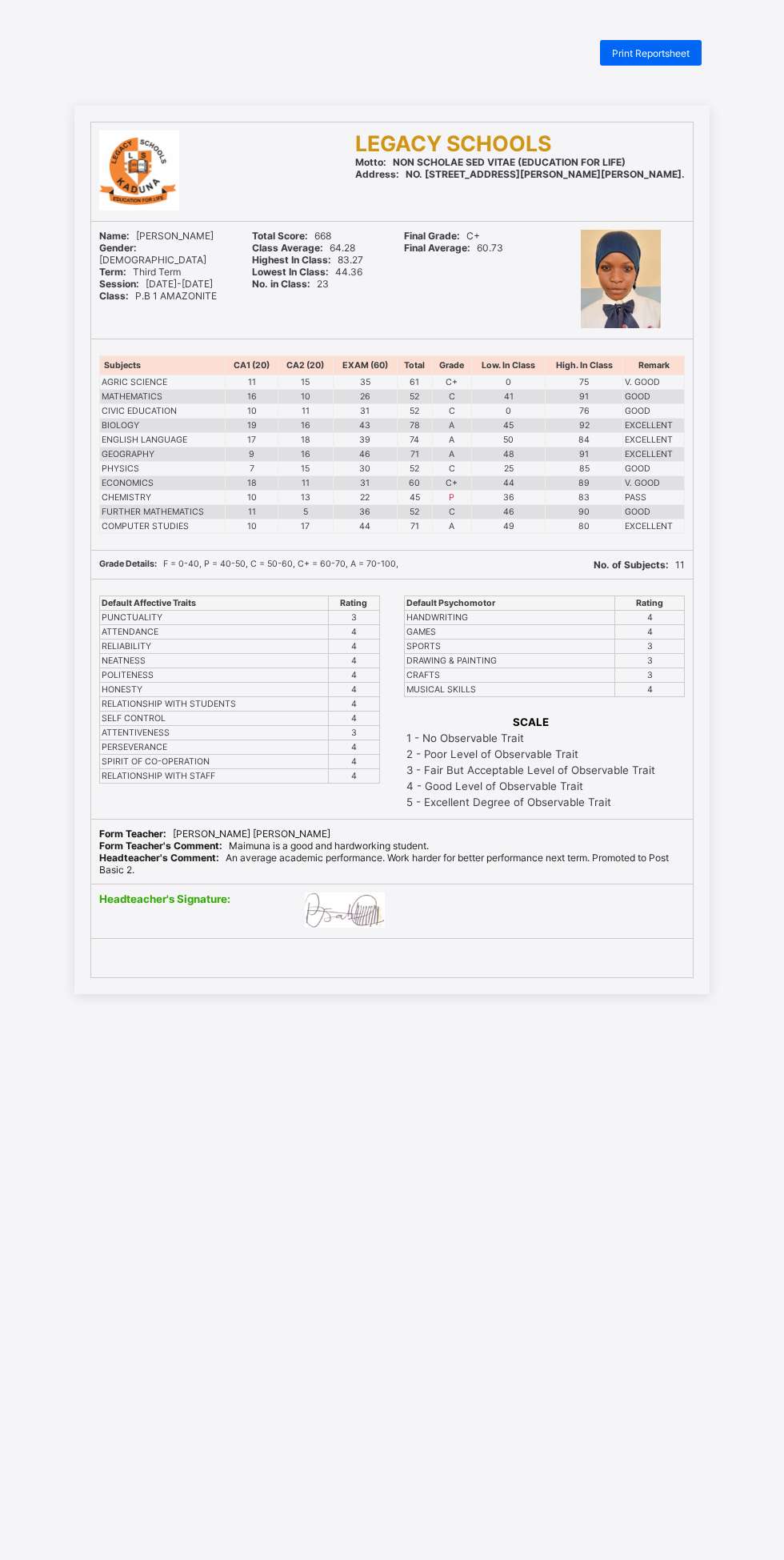
click at [723, 61] on div "Print Reportsheet LEGACY SCHOOLS Motto: NON SCHOLAE SED VITAE (EDUCATION FOR LI…" at bounding box center [392, 819] width 784 height 1560
click at [651, 57] on span "Print Reportsheet" at bounding box center [651, 53] width 78 height 12
click at [652, 52] on span "Print Reportsheet" at bounding box center [651, 53] width 78 height 12
